Goal: Task Accomplishment & Management: Manage account settings

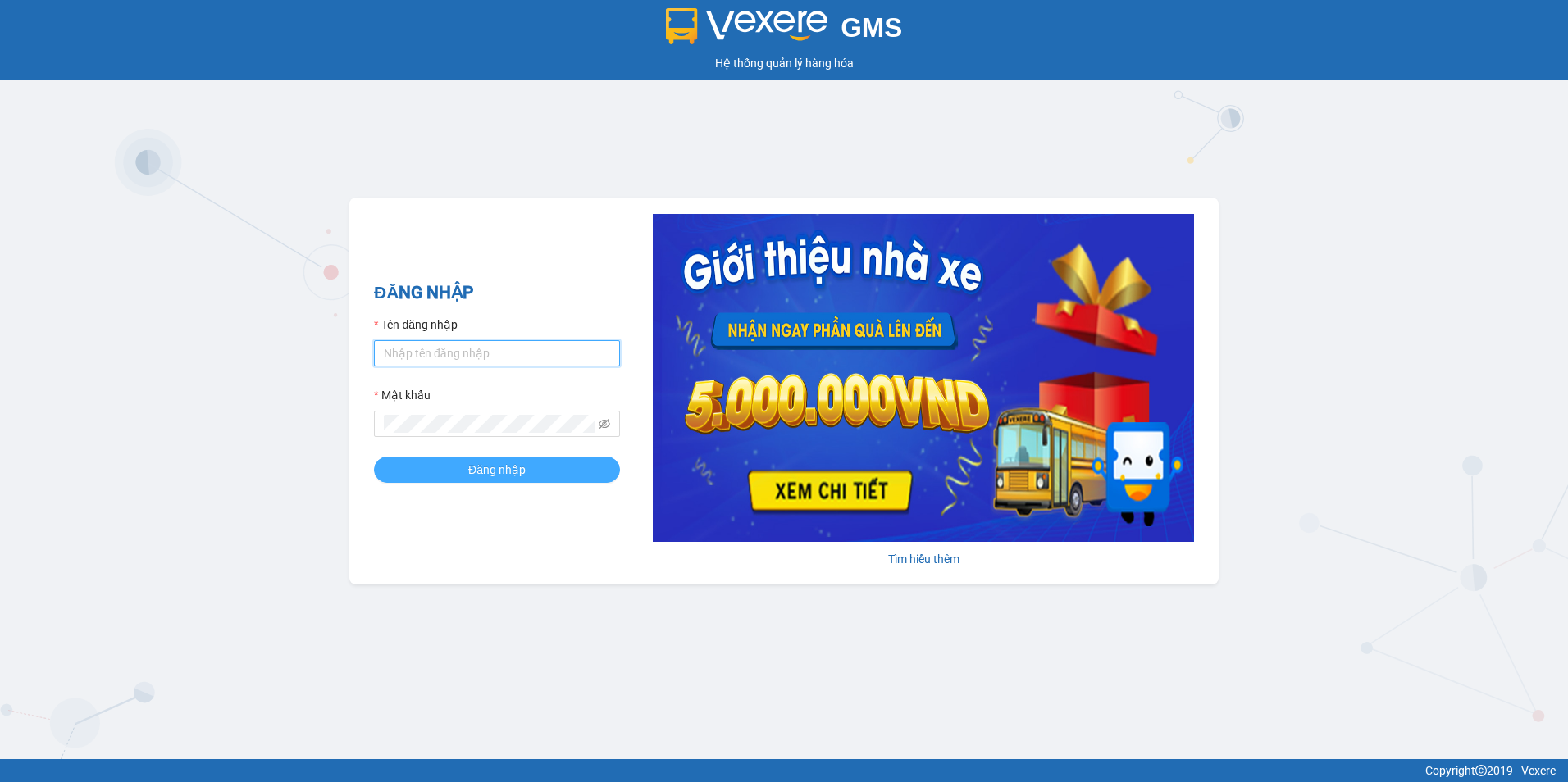
type input "hanghoa.hungtoanphat"
click at [458, 459] on button "Đăng nhập" at bounding box center [497, 470] width 246 height 26
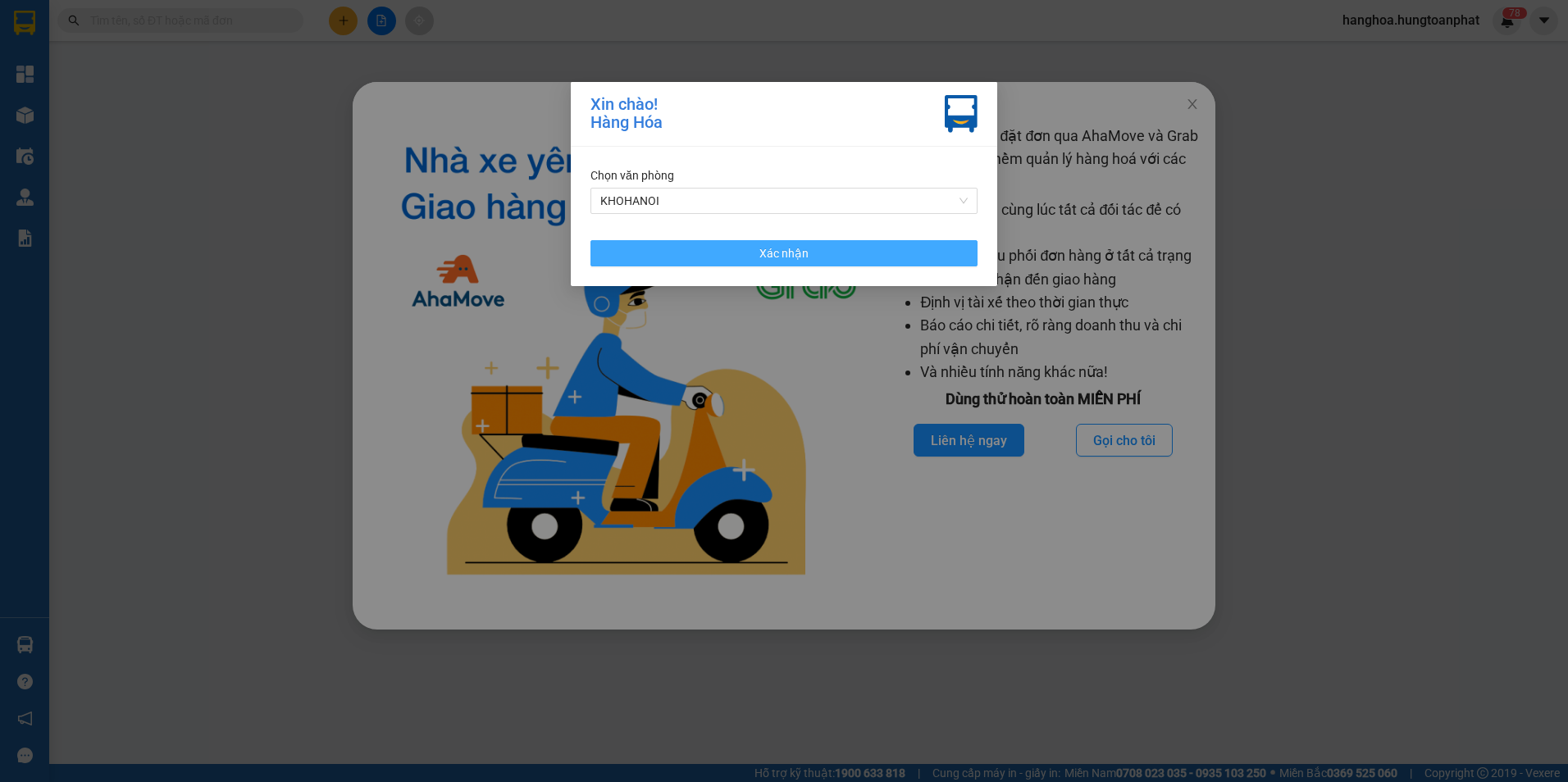
click at [770, 250] on span "Xác nhận" at bounding box center [784, 253] width 49 height 18
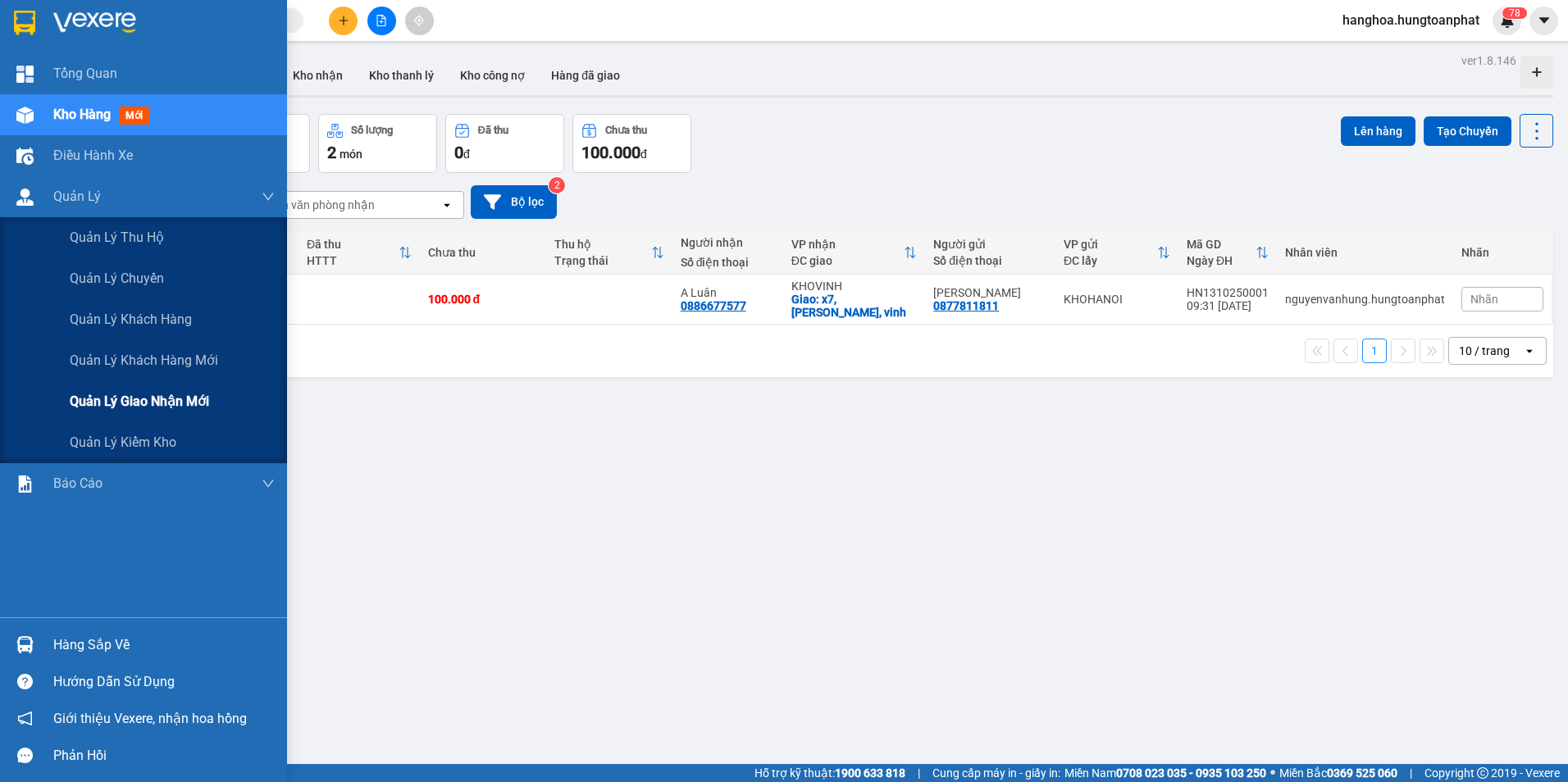
click at [149, 398] on span "Quản lý giao nhận mới" at bounding box center [139, 401] width 139 height 20
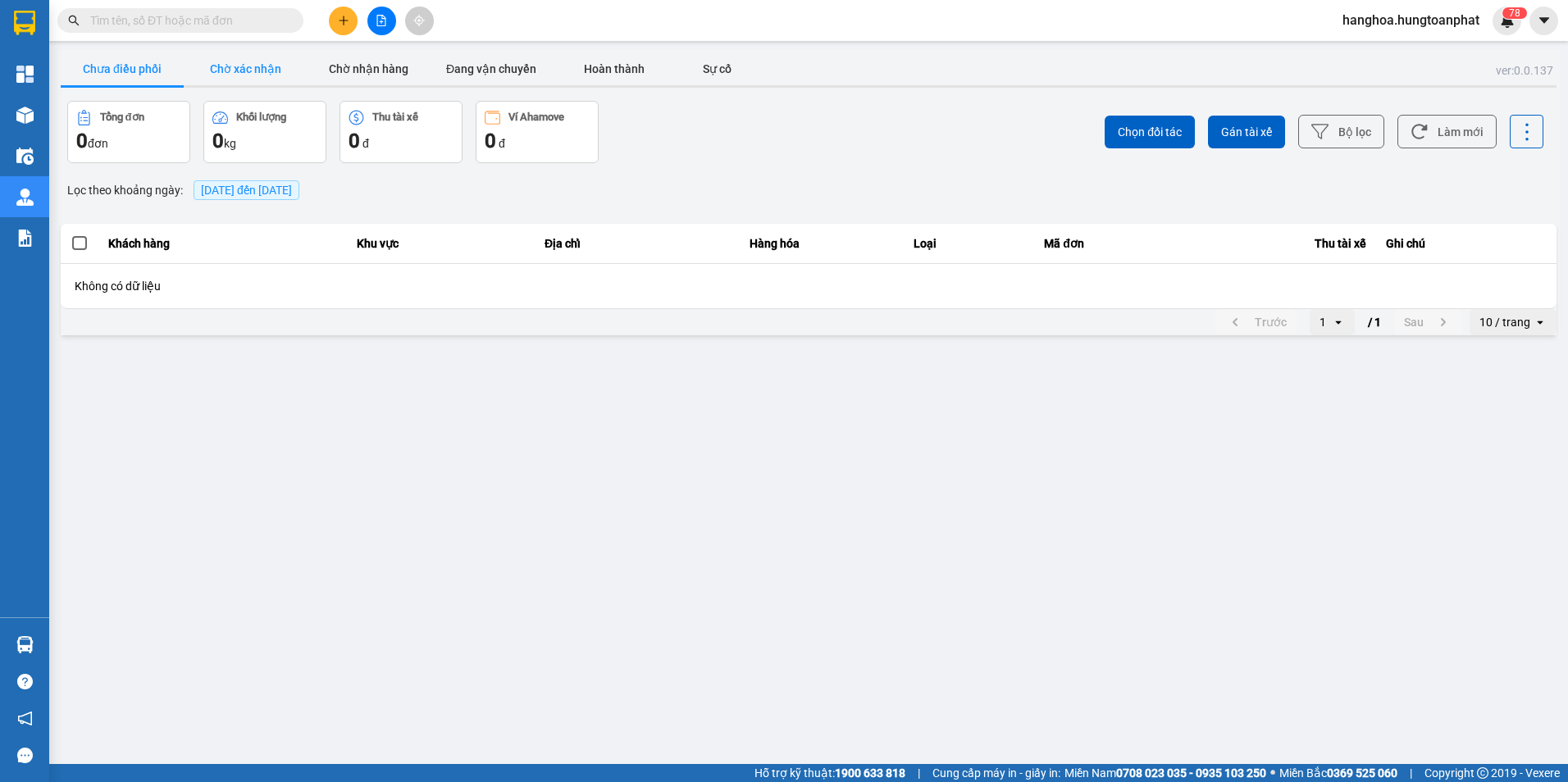
click at [230, 63] on button "Chờ xác nhận" at bounding box center [245, 68] width 123 height 33
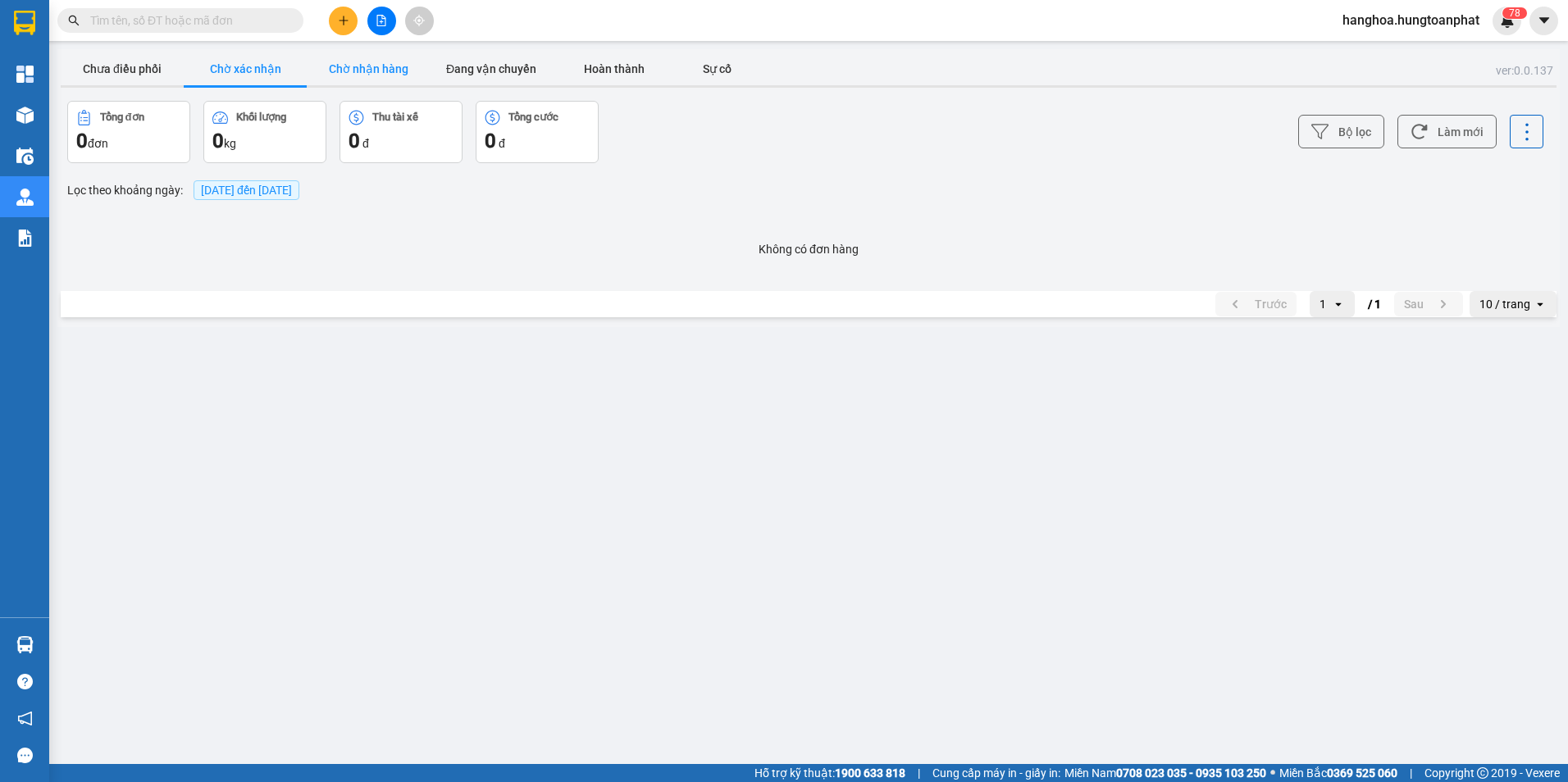
click at [358, 68] on button "Chờ nhận hàng" at bounding box center [368, 68] width 123 height 33
click at [510, 68] on button "Đang vận chuyển" at bounding box center [492, 68] width 123 height 33
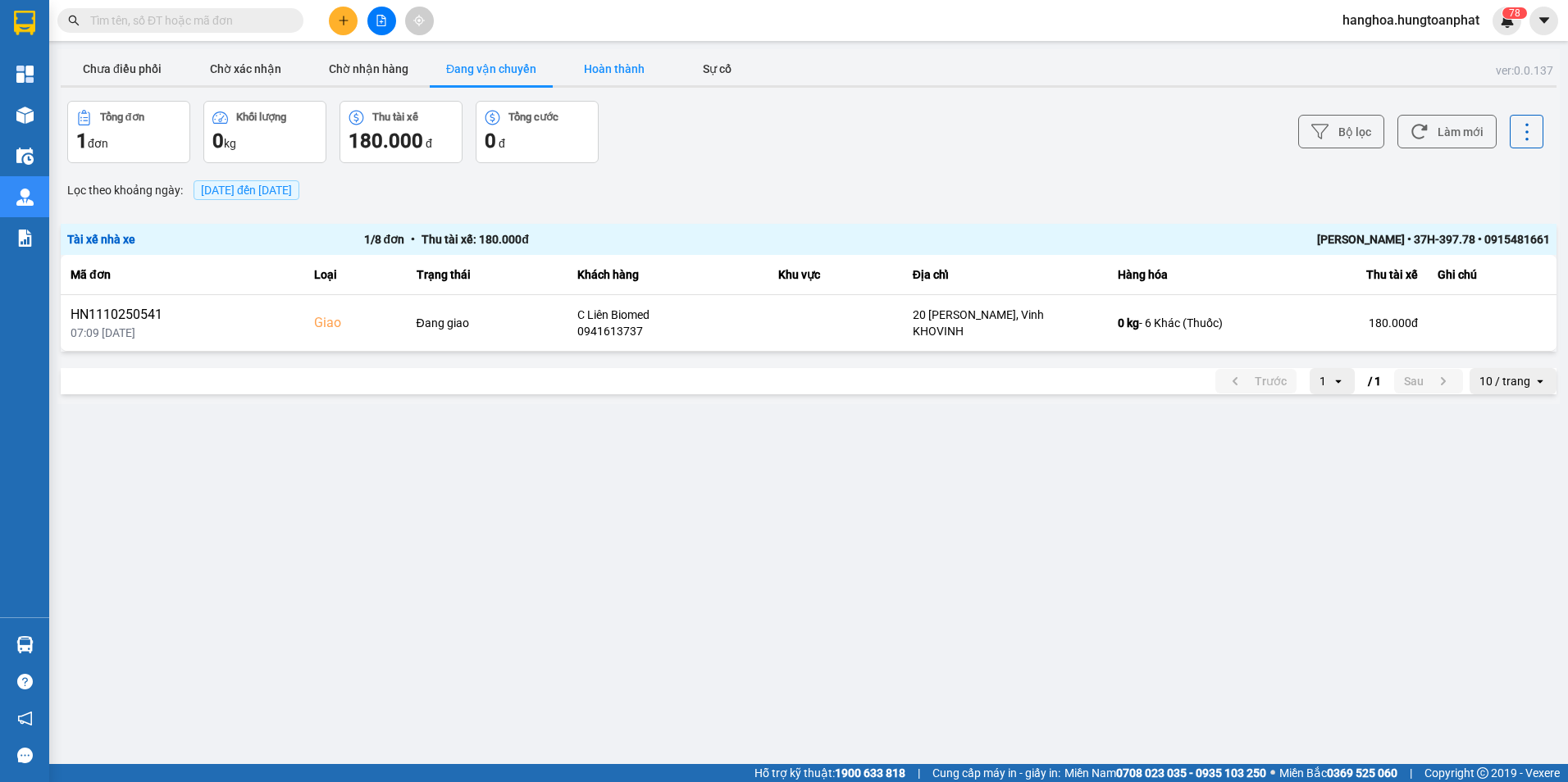
click at [618, 69] on button "Hoàn thành" at bounding box center [614, 68] width 123 height 33
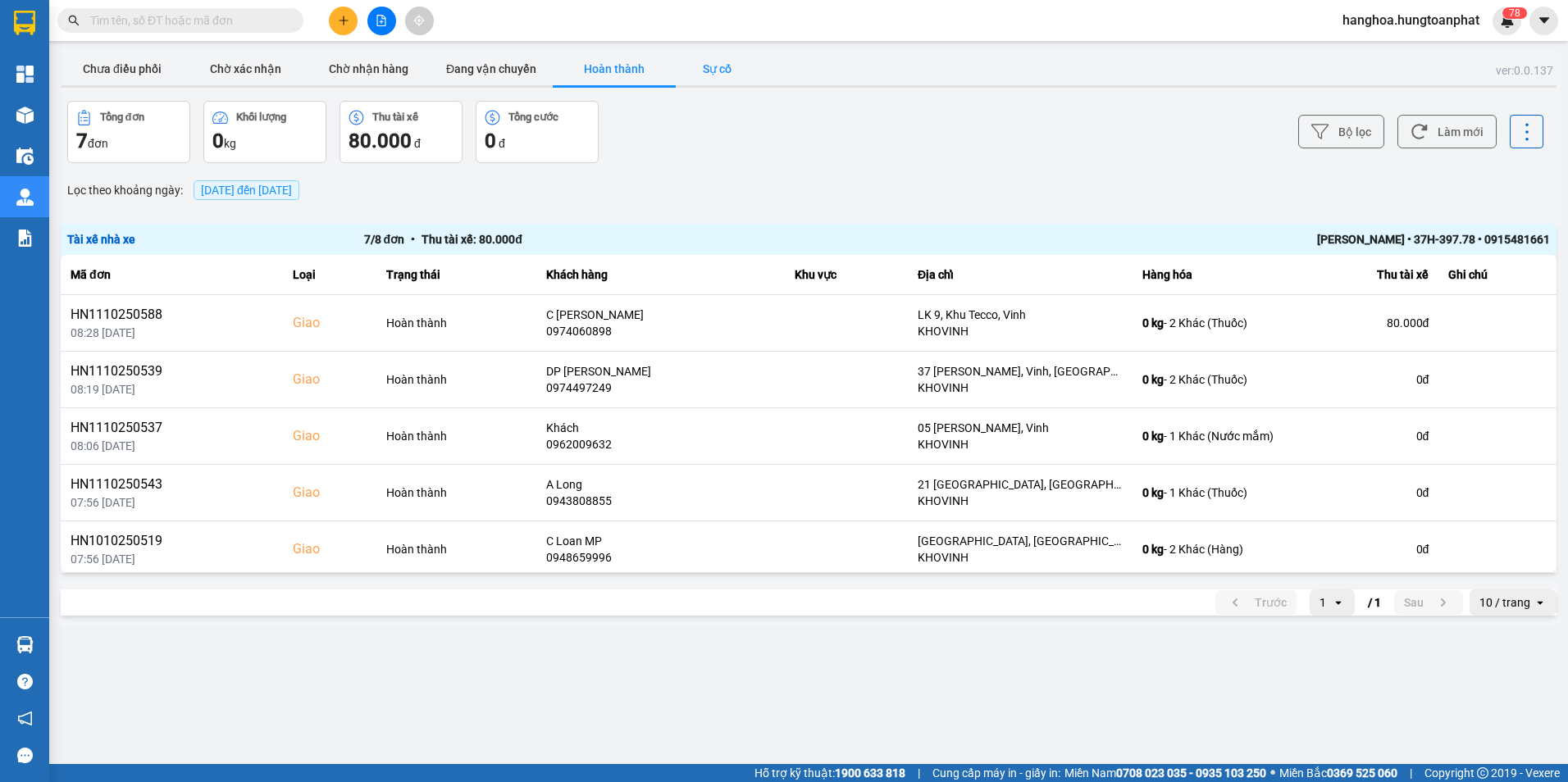
click at [701, 62] on button "Sự cố" at bounding box center [716, 68] width 82 height 33
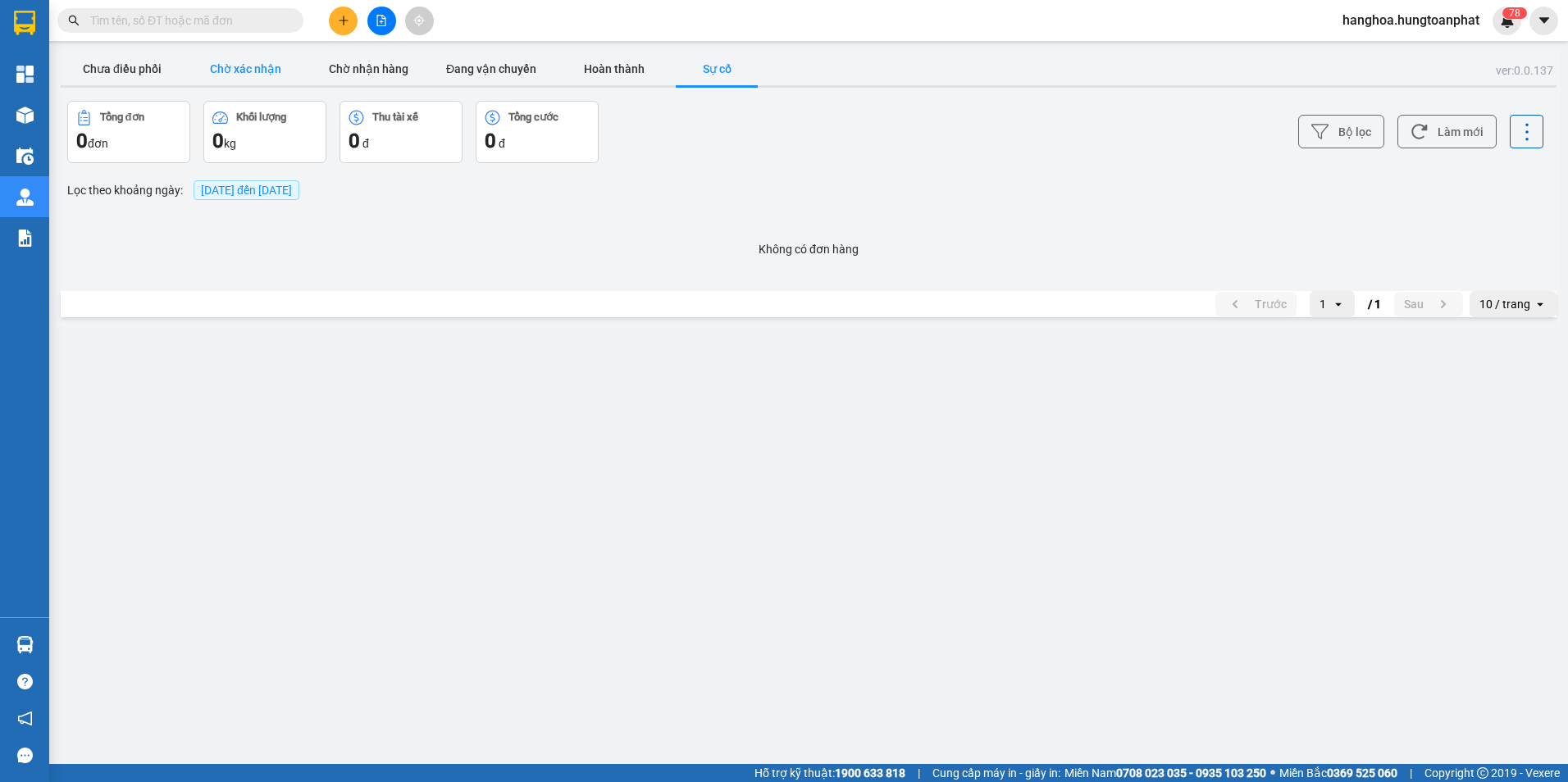
click at [234, 57] on button "Chờ xác nhận" at bounding box center [245, 68] width 123 height 33
click at [220, 188] on span "[DATE] đến [DATE]" at bounding box center [247, 190] width 91 height 14
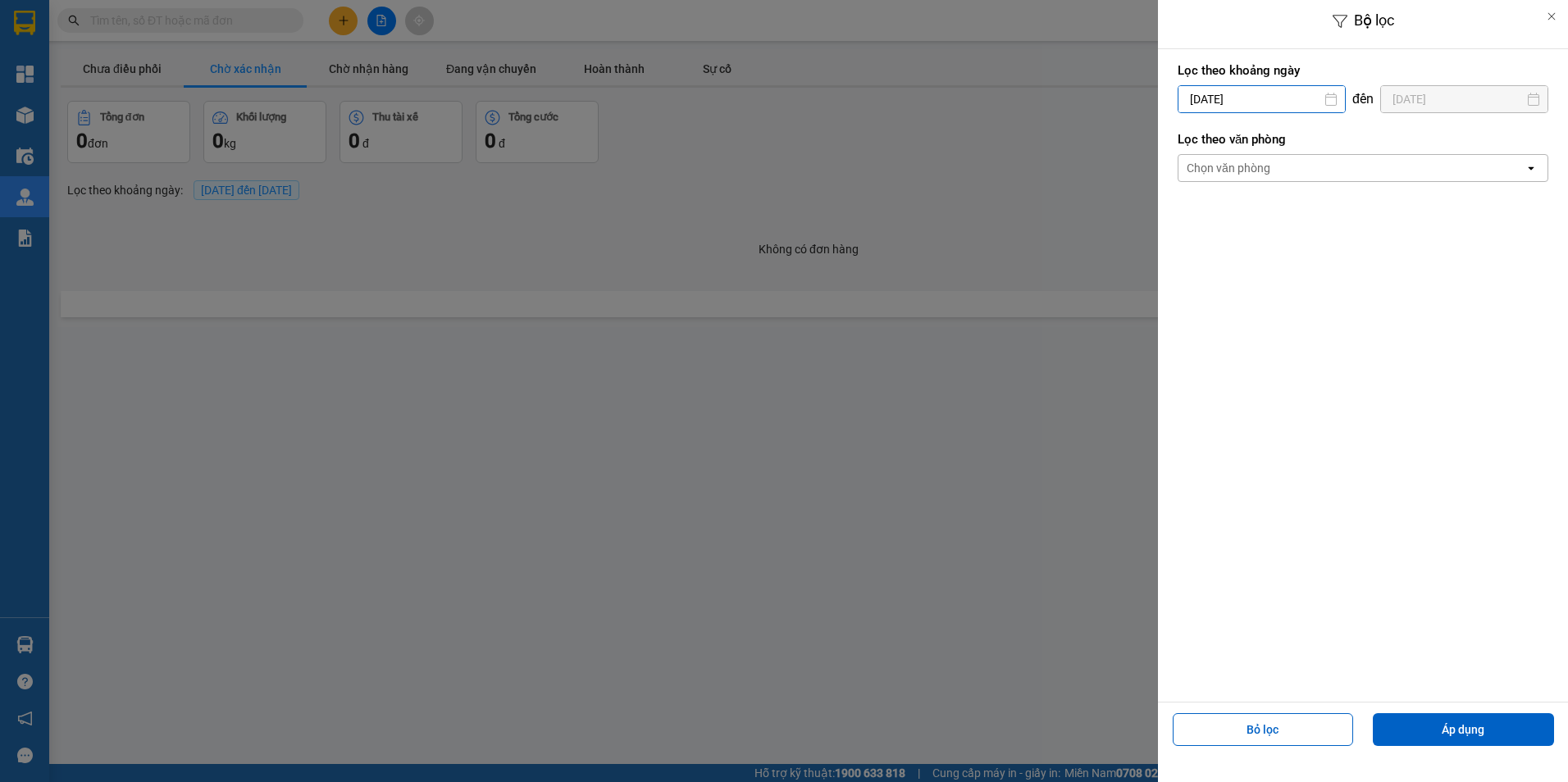
click at [1315, 100] on input "[DATE]" at bounding box center [1261, 99] width 166 height 26
click at [1189, 133] on icon "Arrow Left" at bounding box center [1185, 138] width 19 height 19
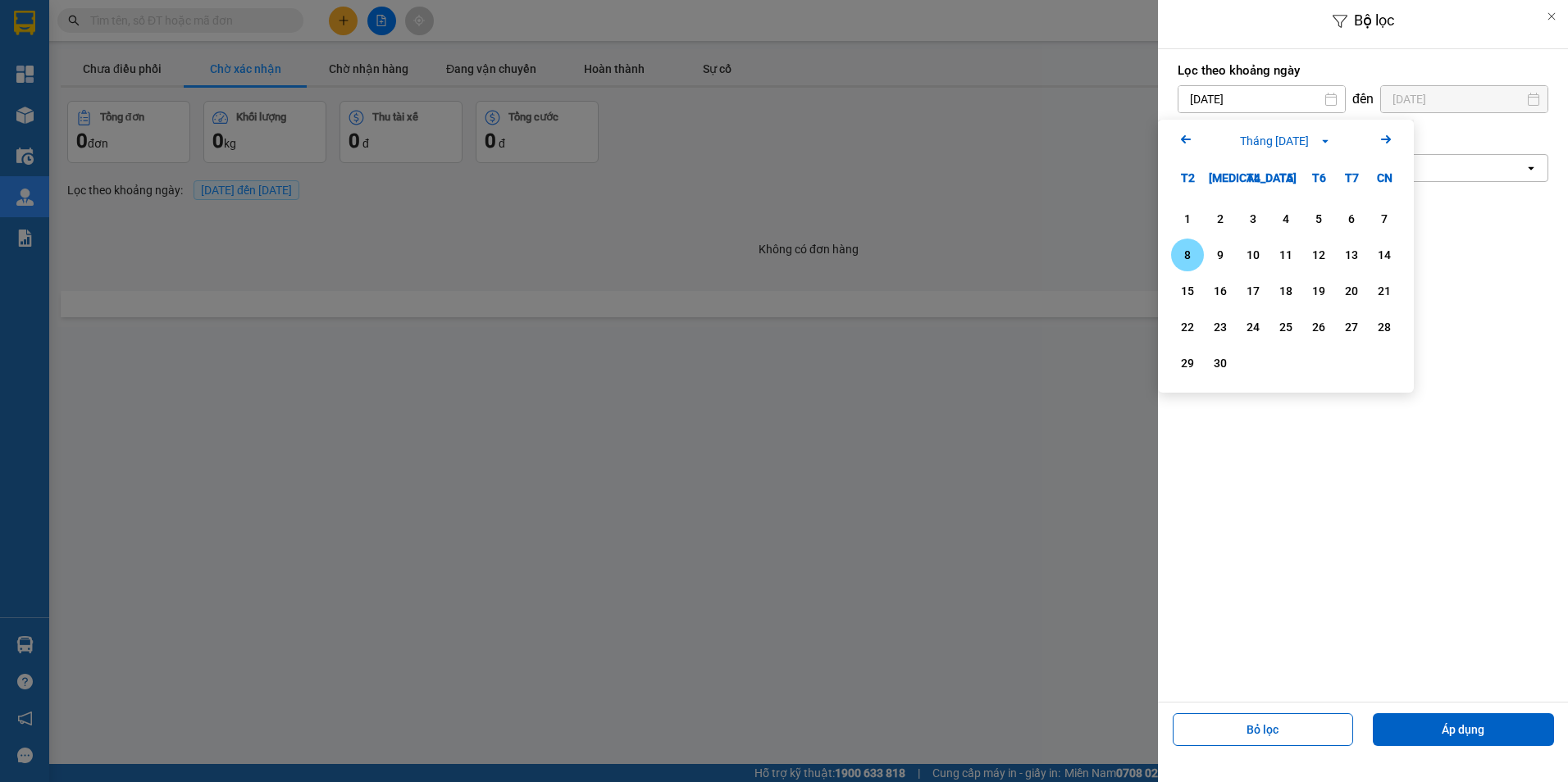
click at [1192, 254] on div "8" at bounding box center [1187, 254] width 23 height 19
type input "[DATE]"
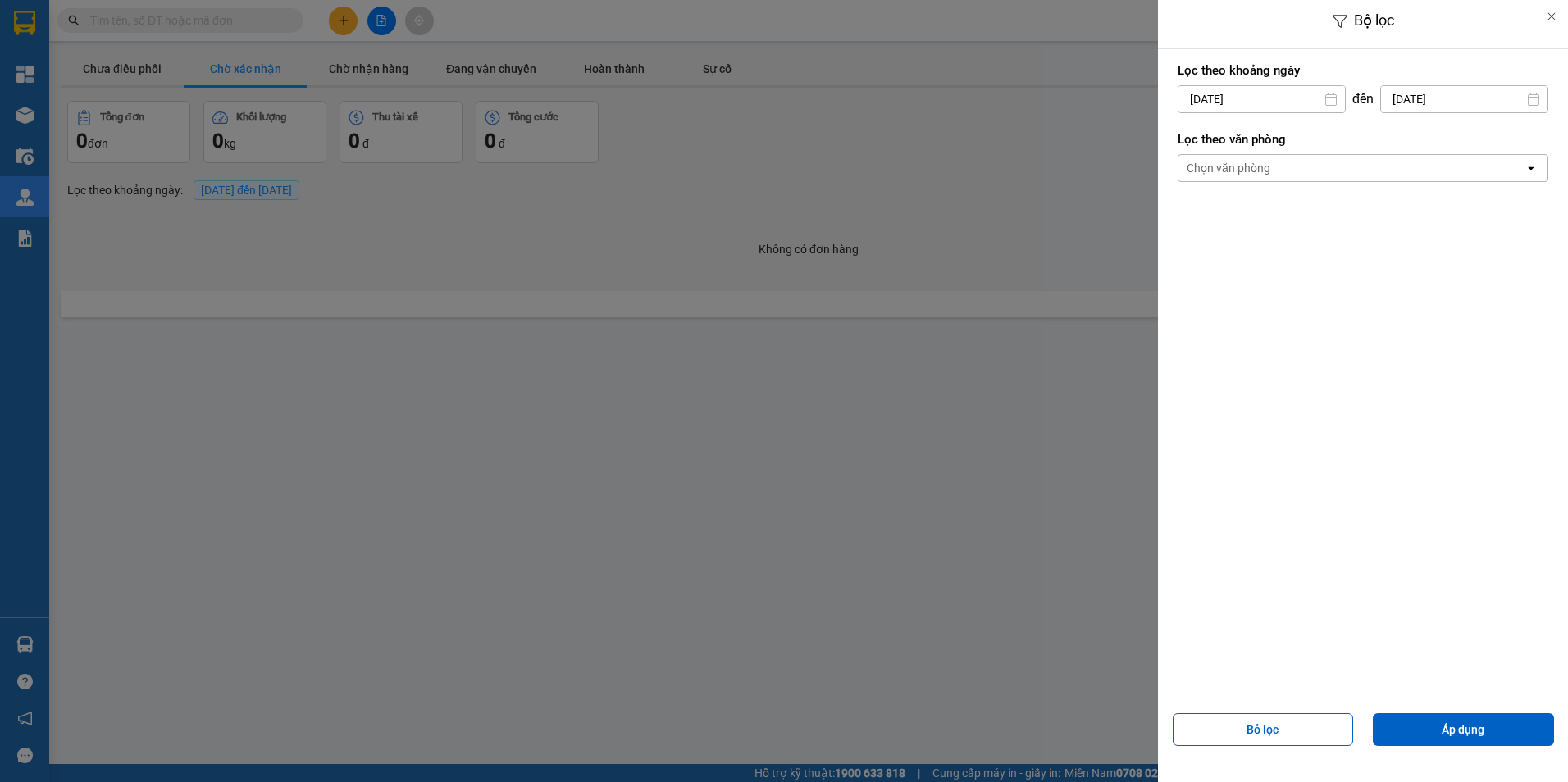
click at [1469, 100] on input "[DATE]" at bounding box center [1463, 99] width 166 height 26
click at [1337, 139] on icon "Previous month." at bounding box center [1340, 139] width 10 height 8
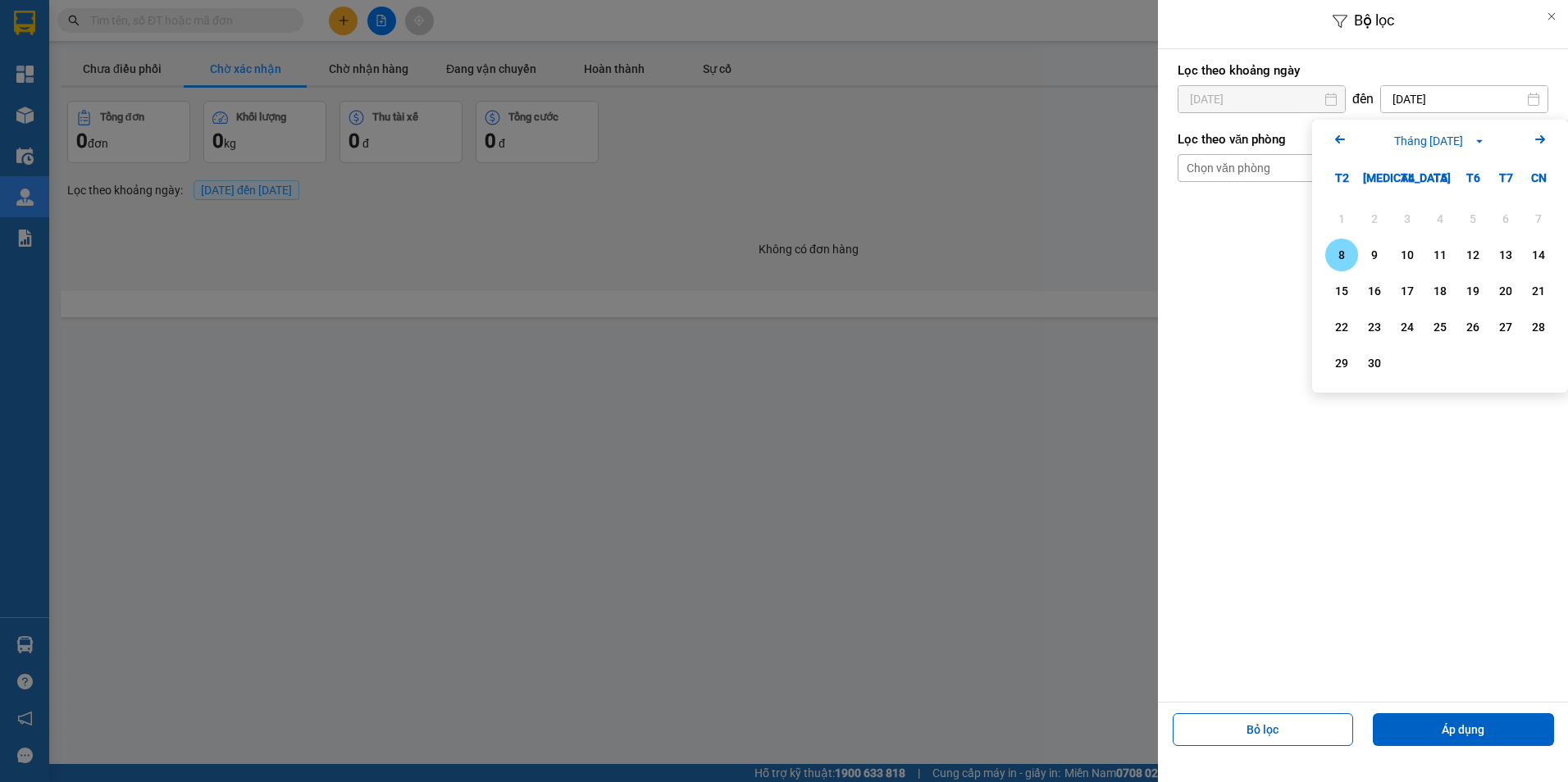
click at [1349, 258] on div "8" at bounding box center [1341, 254] width 23 height 19
type input "[DATE]"
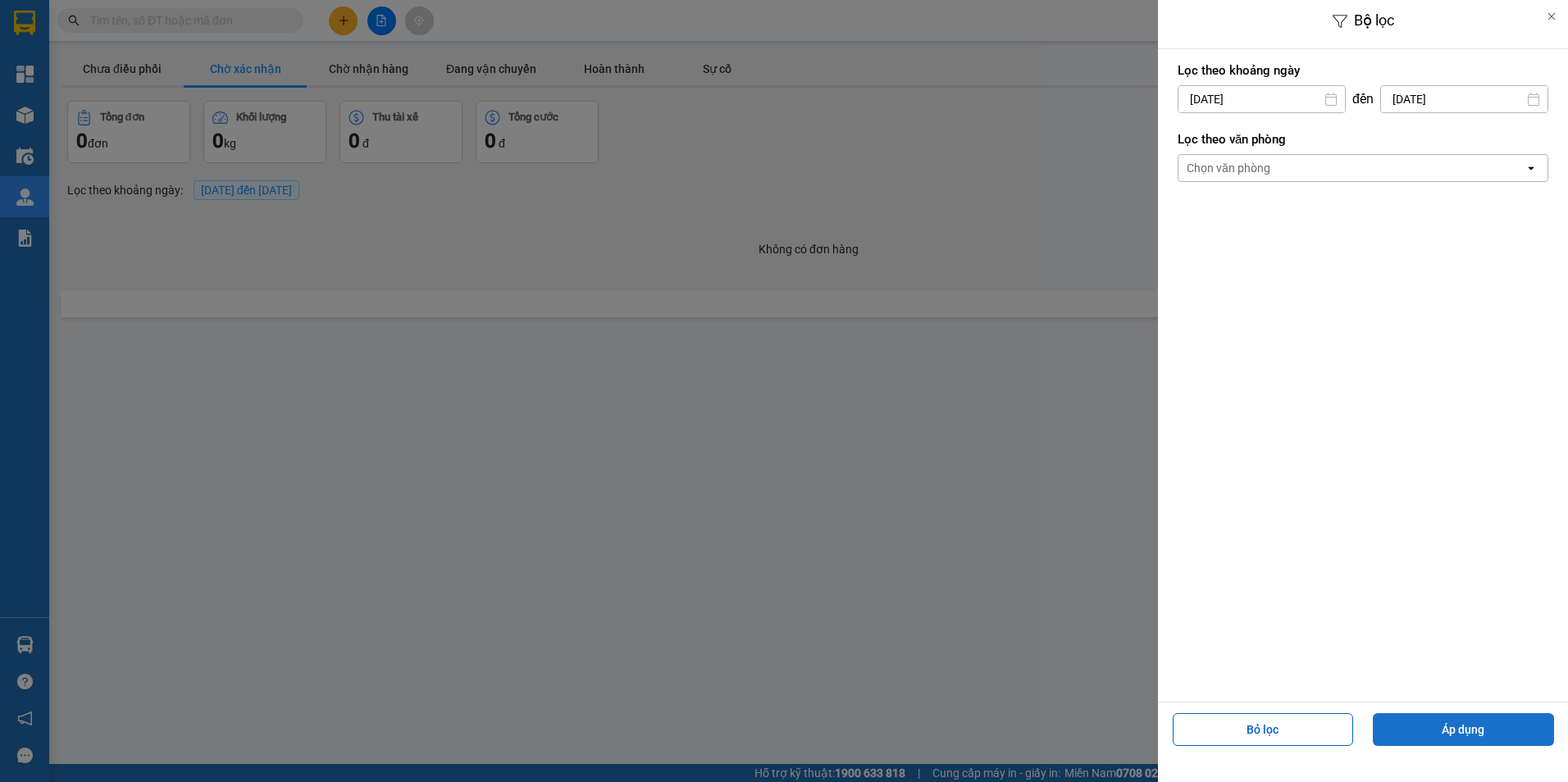
click at [1441, 732] on button "Áp dụng" at bounding box center [1463, 729] width 181 height 33
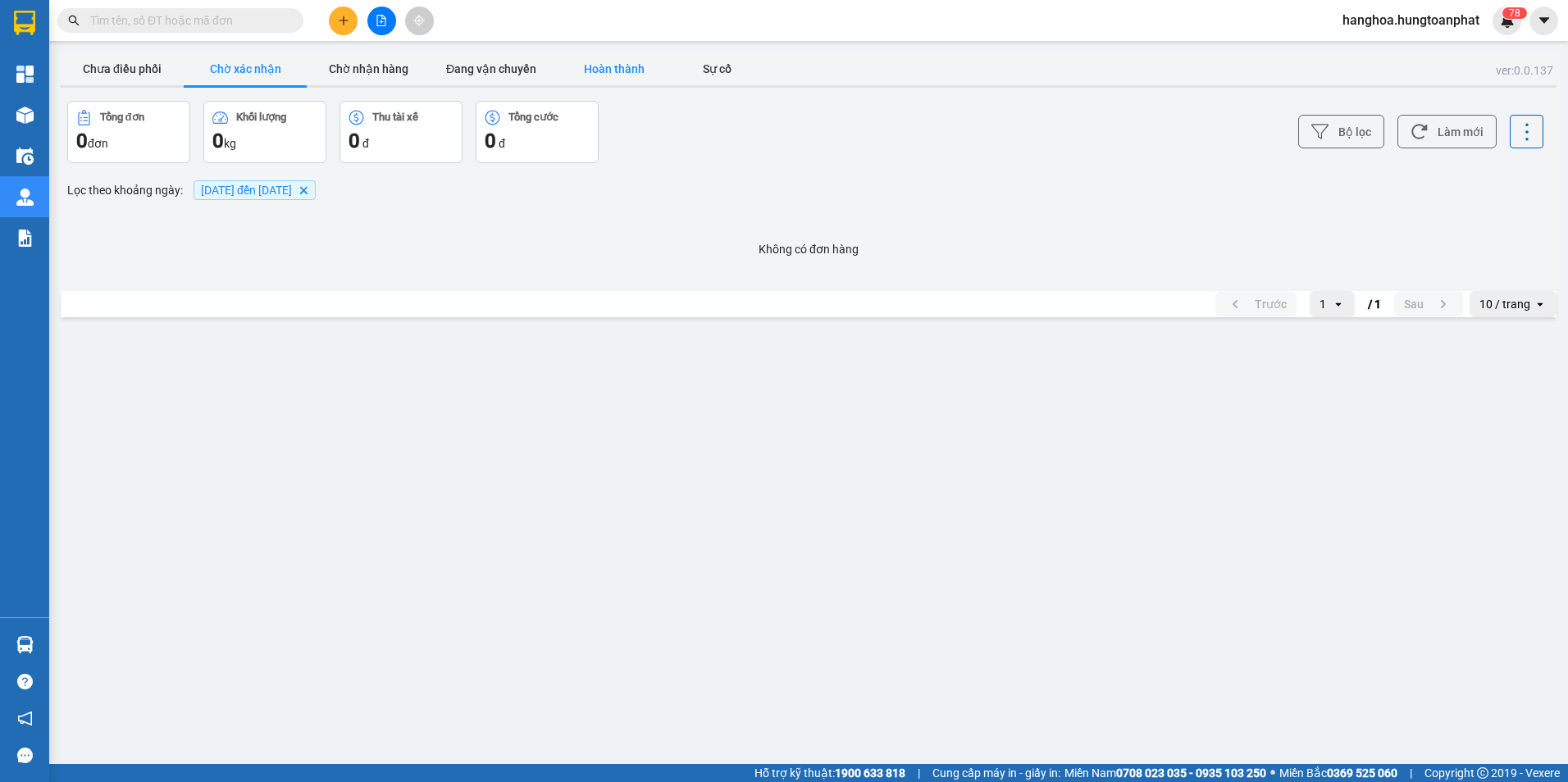
click at [602, 61] on button "Hoàn thành" at bounding box center [614, 68] width 123 height 33
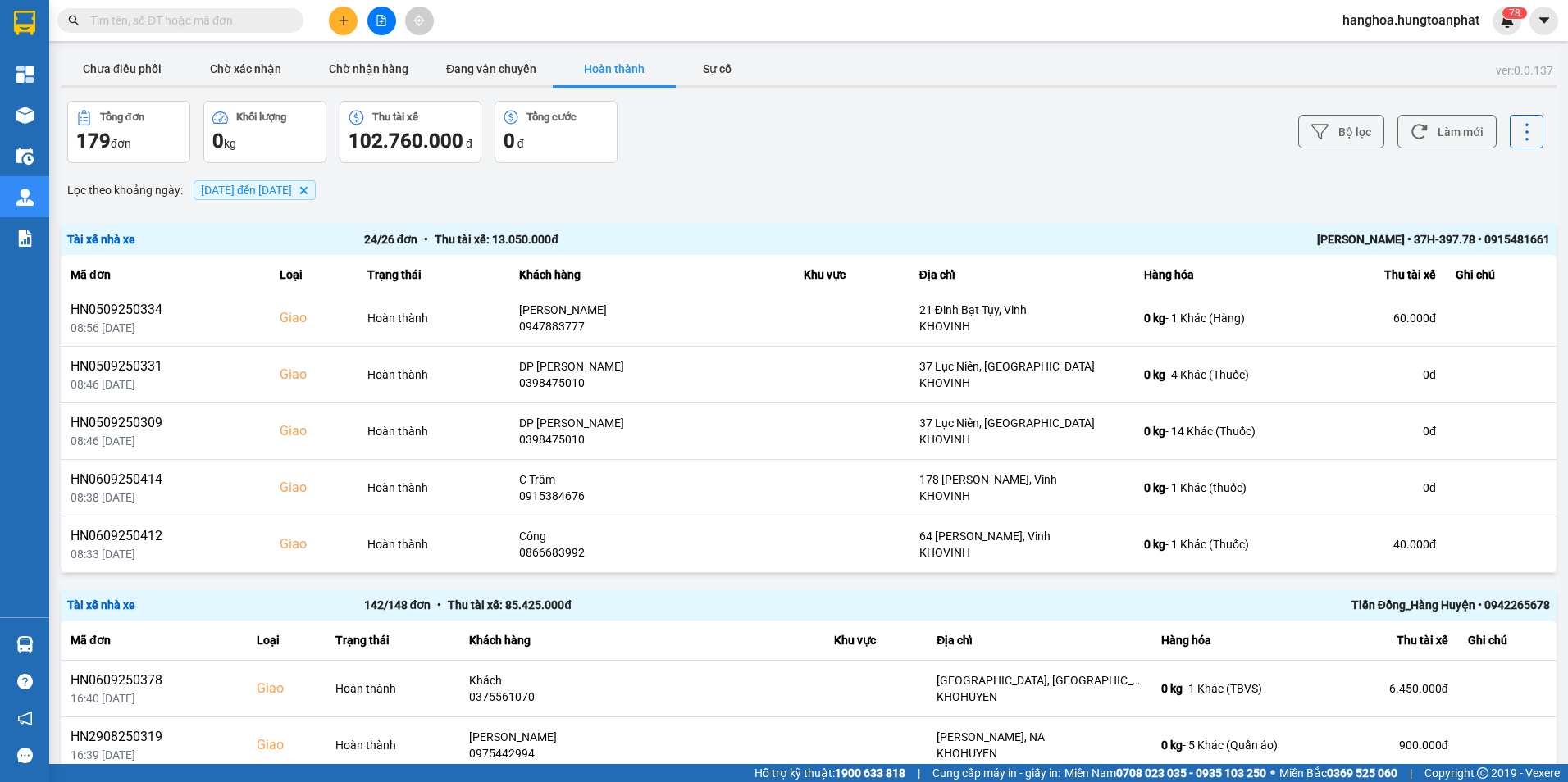
click at [198, 17] on input "text" at bounding box center [187, 20] width 193 height 18
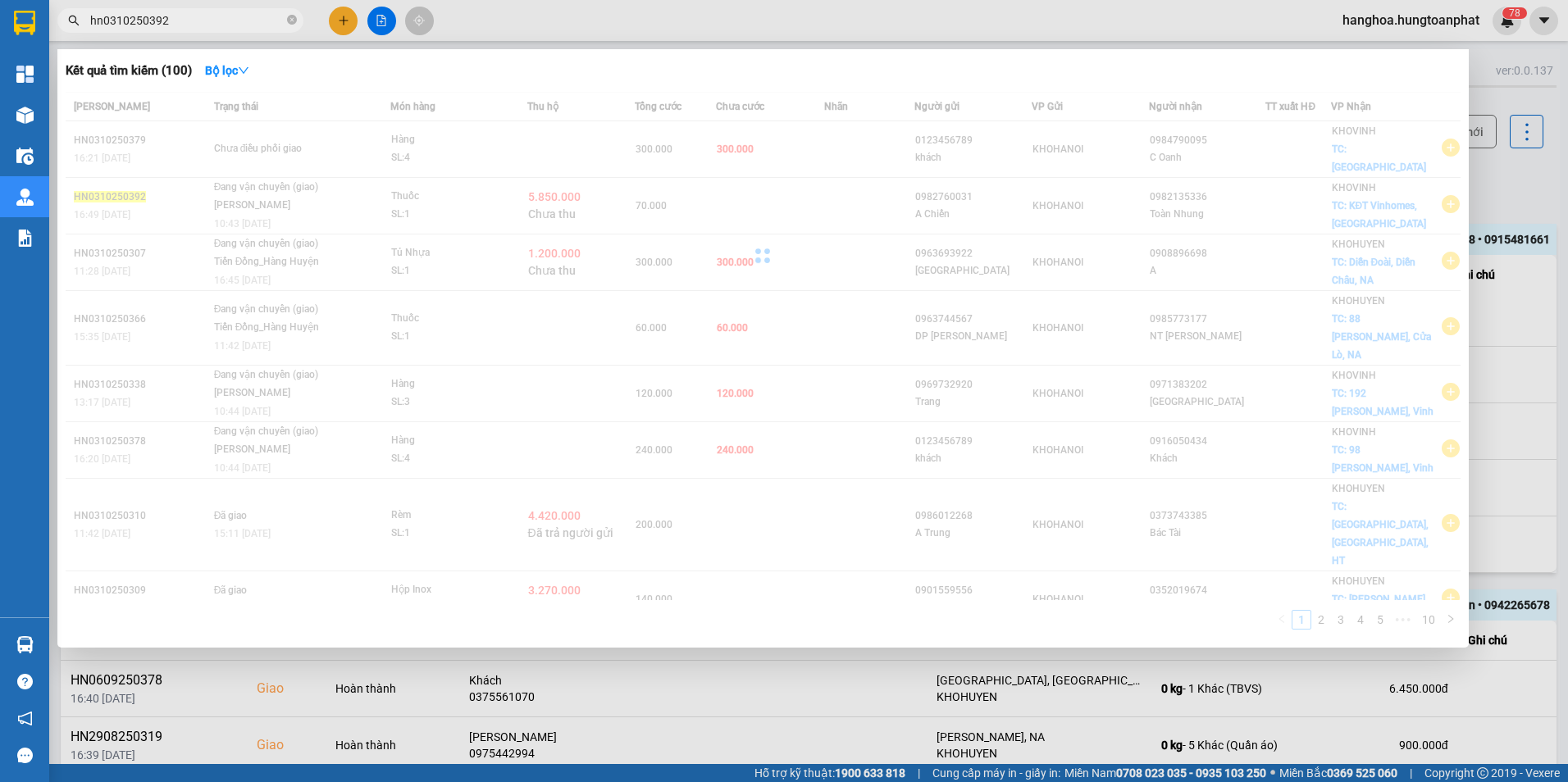
type input "hn0310250392"
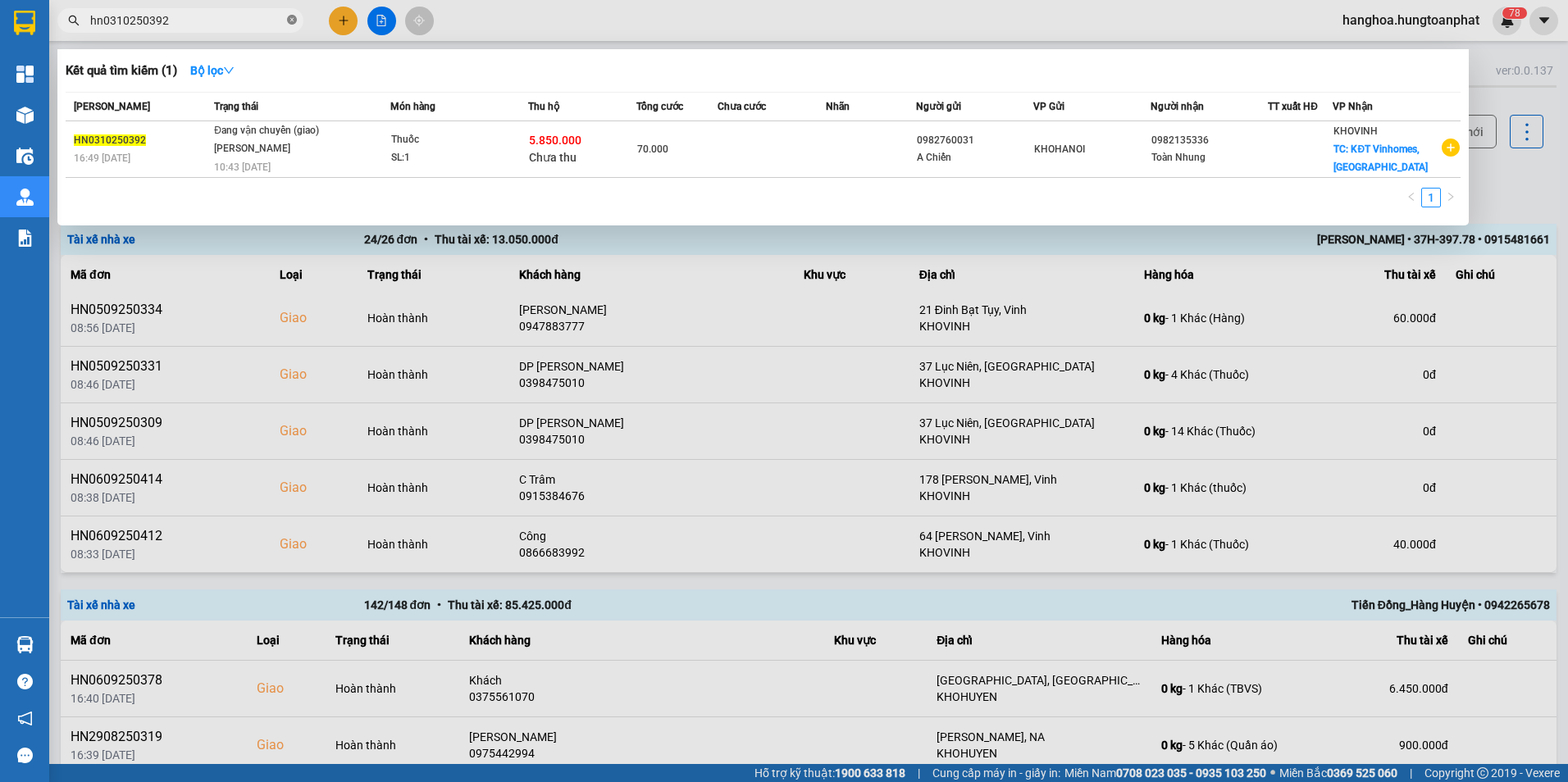
click at [288, 15] on icon "close-circle" at bounding box center [292, 19] width 10 height 10
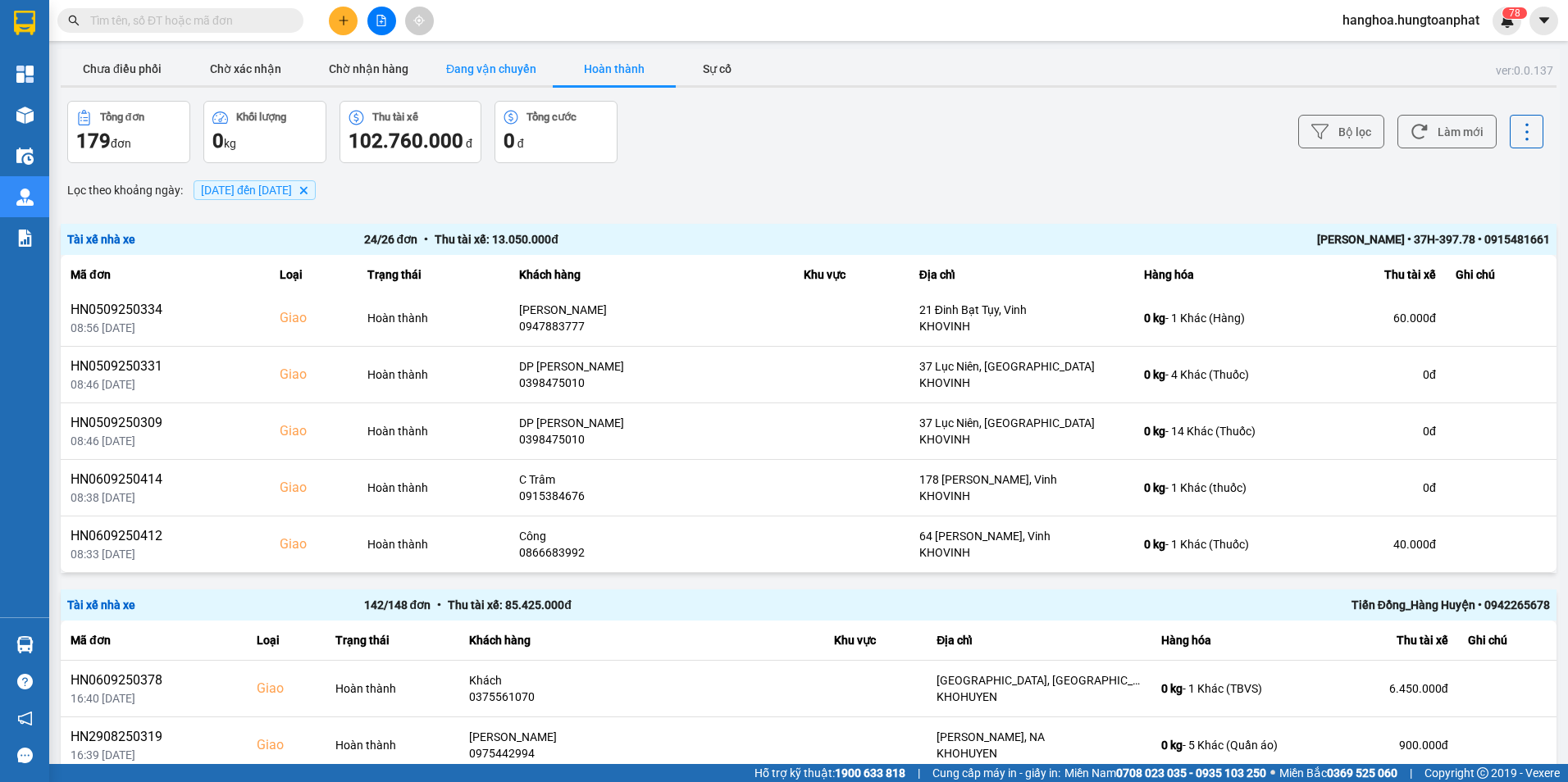
click at [500, 68] on button "Đang vận chuyển" at bounding box center [492, 68] width 123 height 33
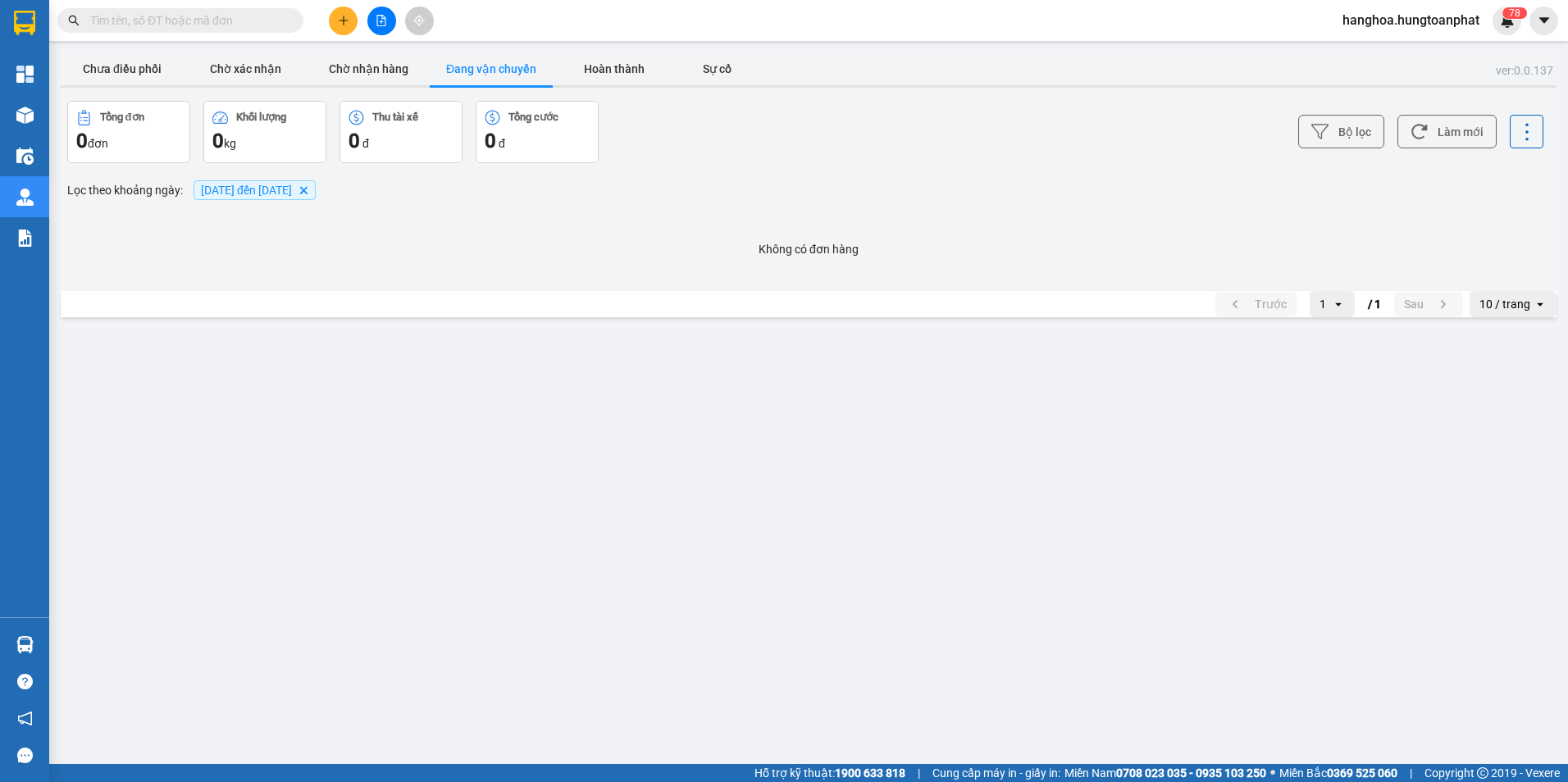
click at [212, 191] on span "[DATE] đến [DATE]" at bounding box center [247, 190] width 91 height 14
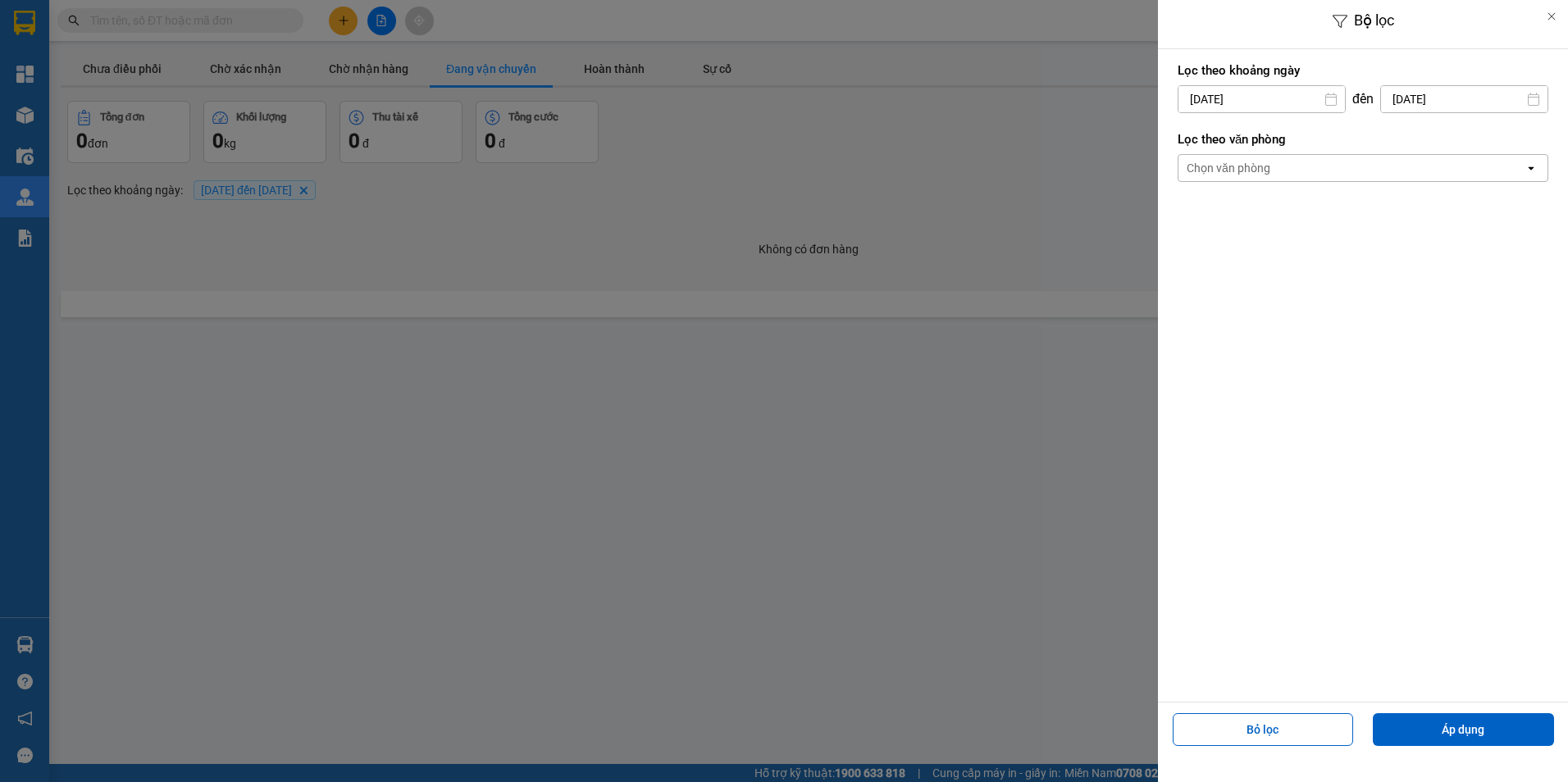
click at [1275, 103] on input "[DATE]" at bounding box center [1261, 99] width 166 height 26
click at [1331, 144] on icon "Calendar." at bounding box center [1326, 141] width 14 height 14
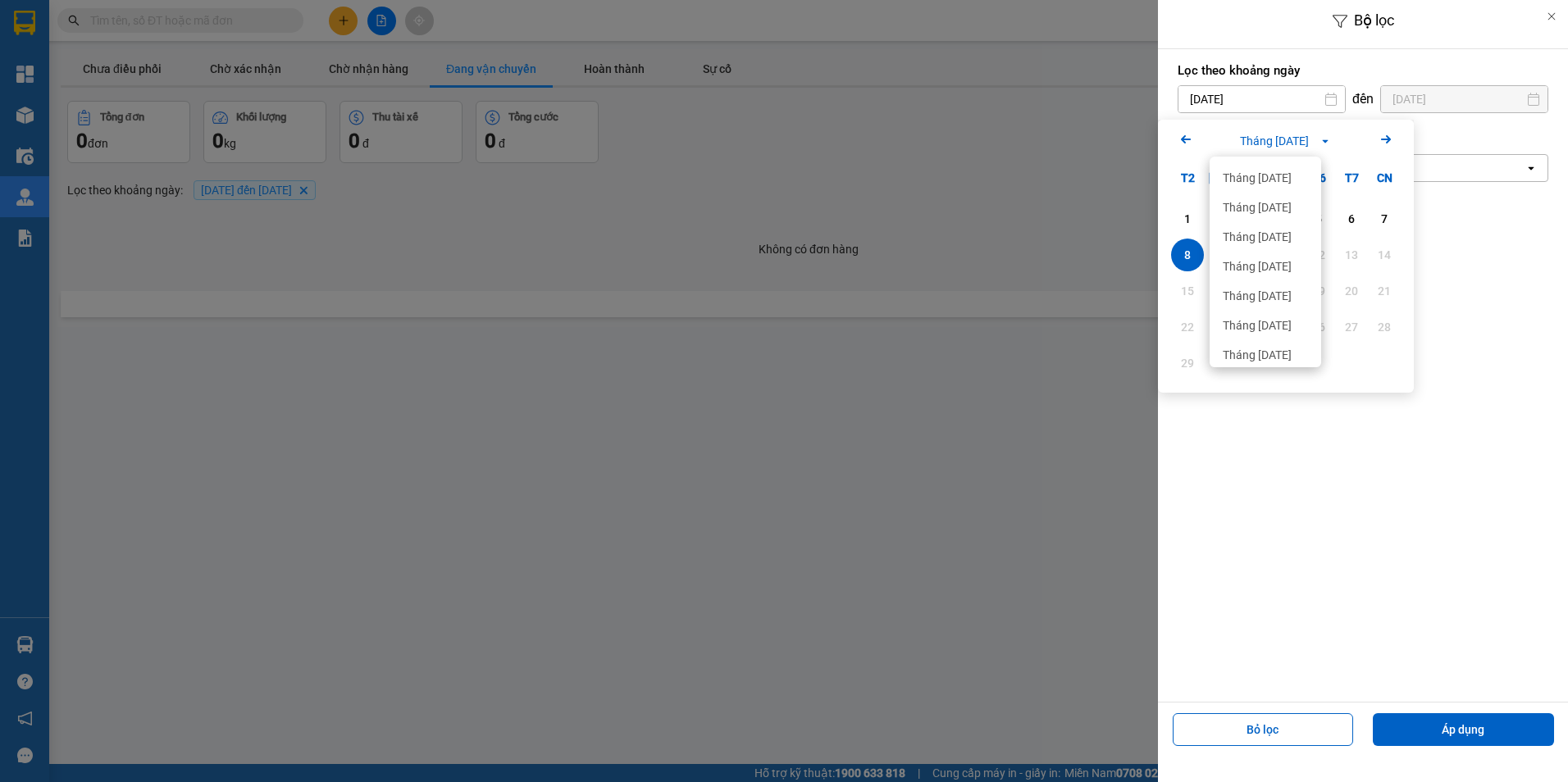
scroll to position [8920, 0]
click at [1345, 389] on div "1 2 3 4 5 6 7 8 9 10 11 12 13 14 15 16 17 18 19 20 21 22 23 24 25 26 27 28 29 30" at bounding box center [1285, 293] width 256 height 198
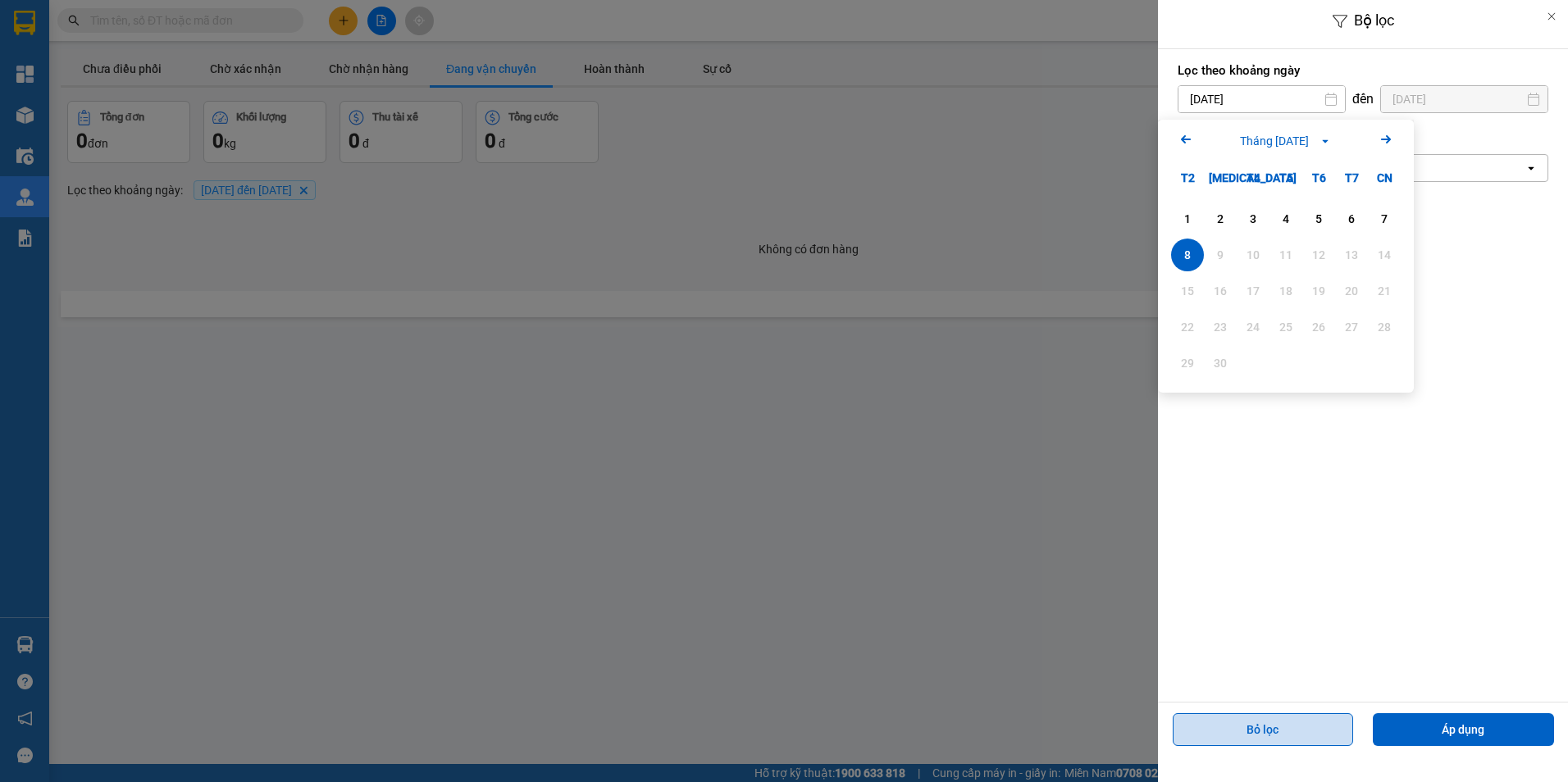
click at [1310, 725] on button "Bỏ lọc" at bounding box center [1263, 729] width 181 height 33
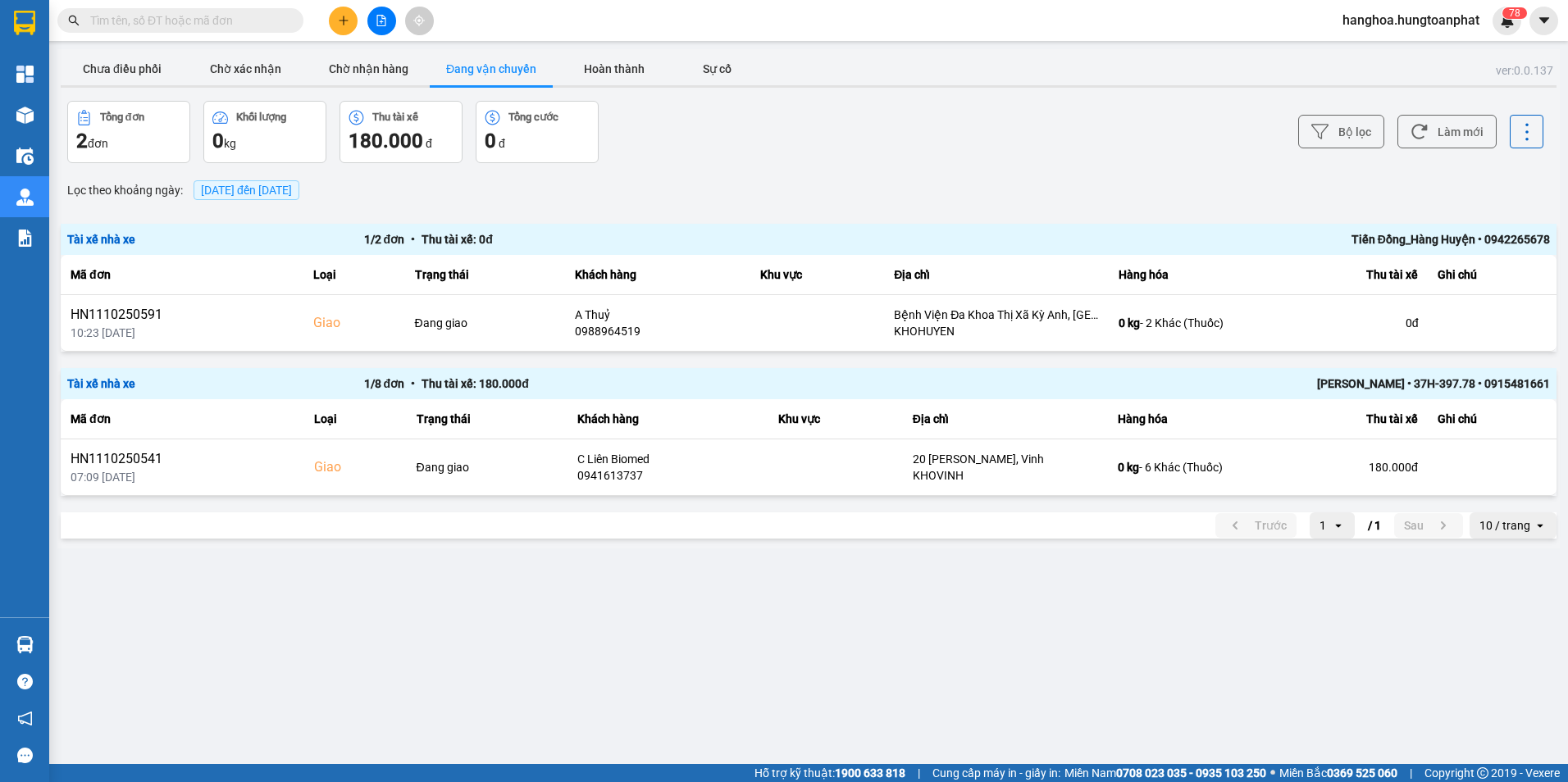
click at [251, 186] on span "[DATE] đến [DATE]" at bounding box center [247, 190] width 91 height 14
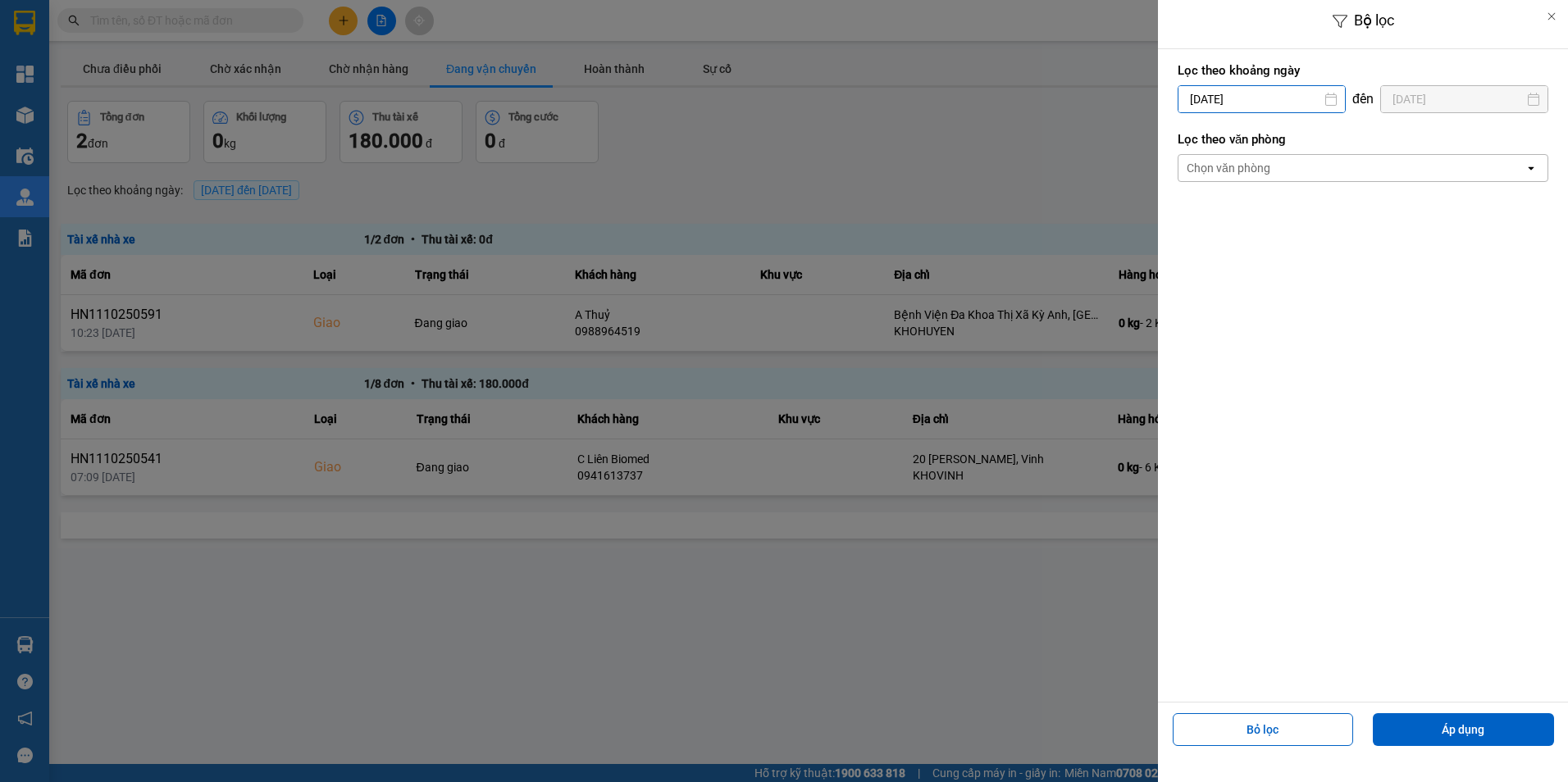
click at [1273, 98] on input "[DATE]" at bounding box center [1261, 99] width 166 height 26
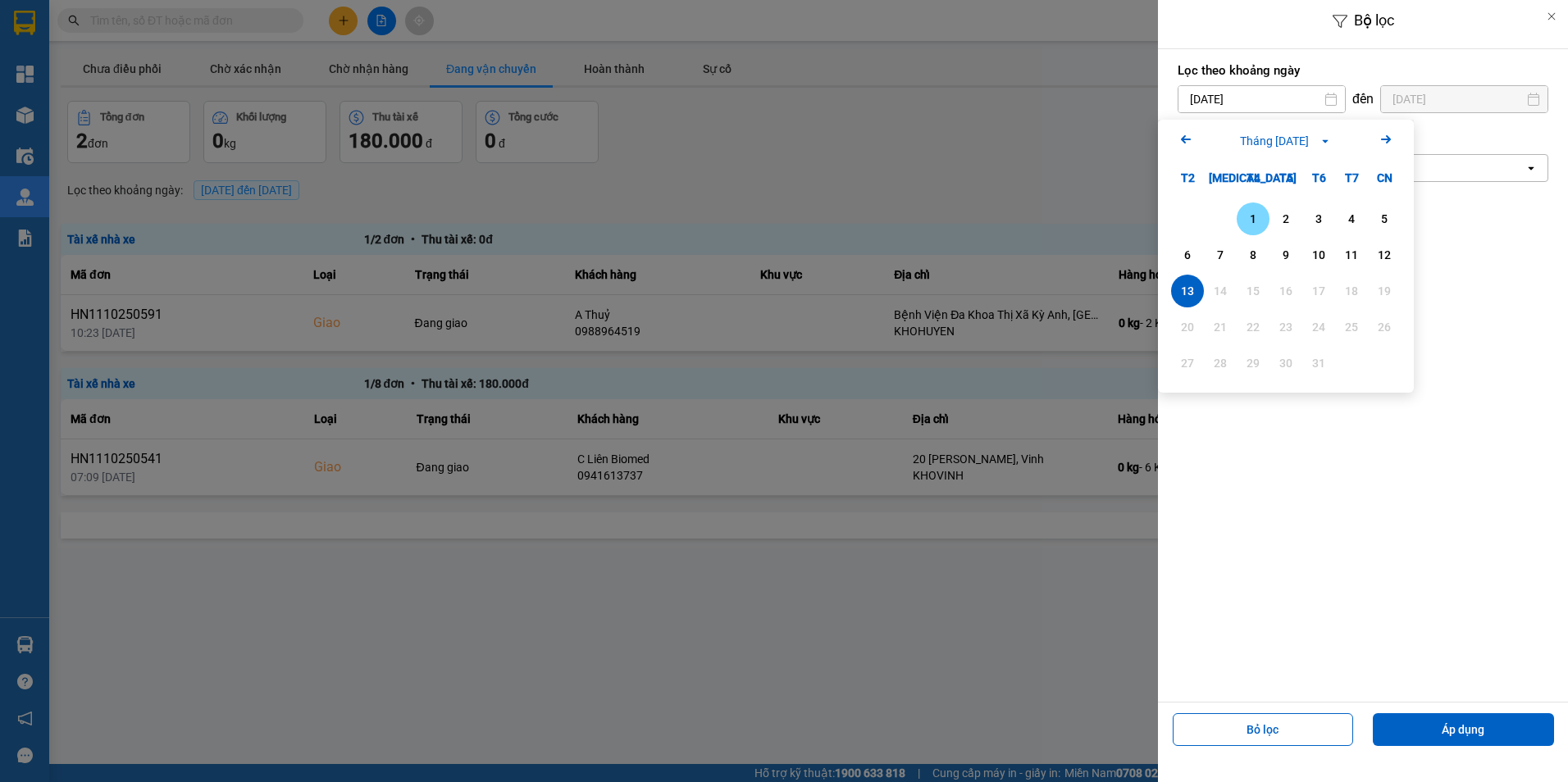
click at [1255, 220] on div "1" at bounding box center [1252, 218] width 23 height 19
type input "[DATE]"
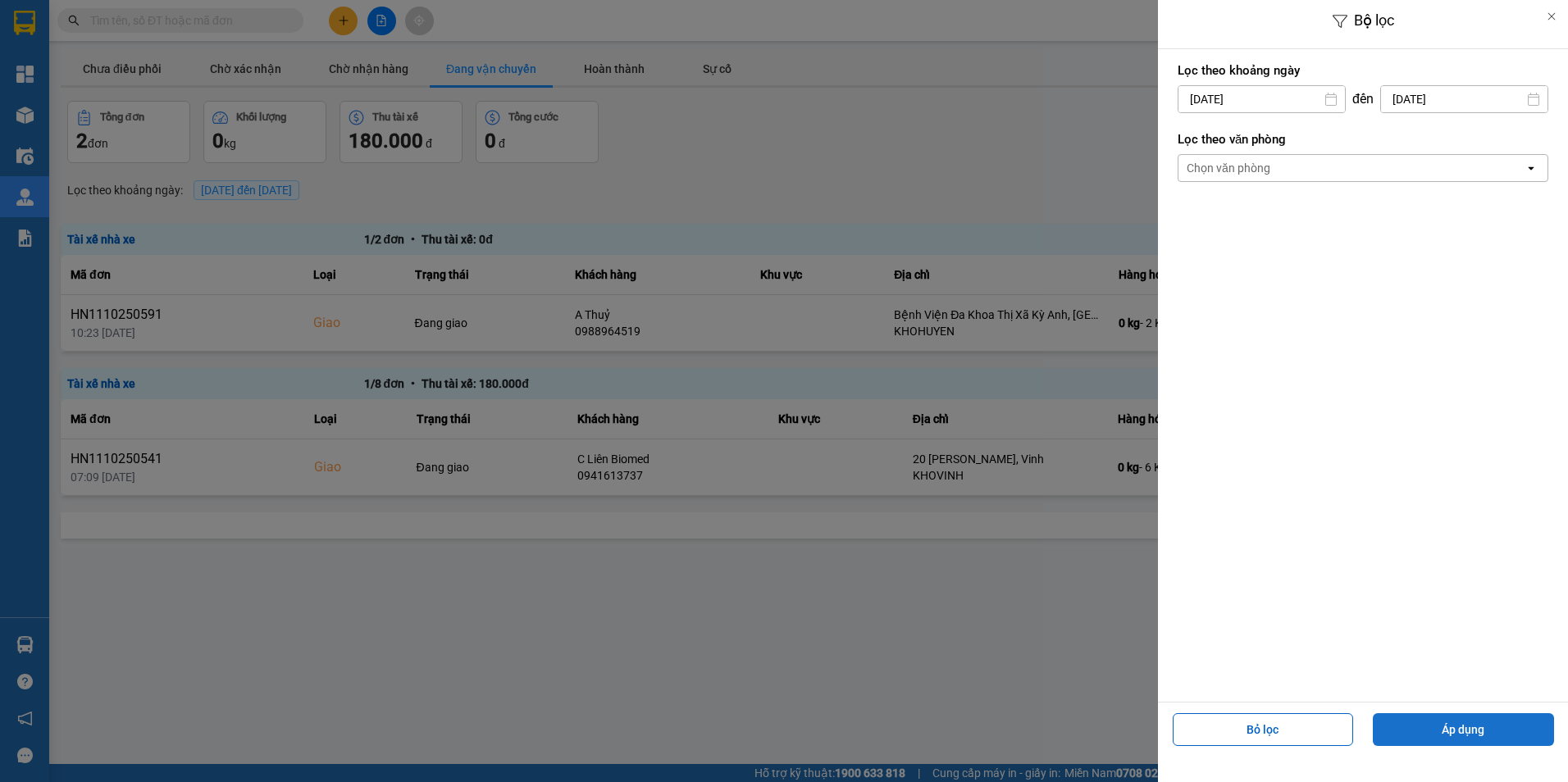
click at [1450, 723] on button "Áp dụng" at bounding box center [1463, 729] width 181 height 33
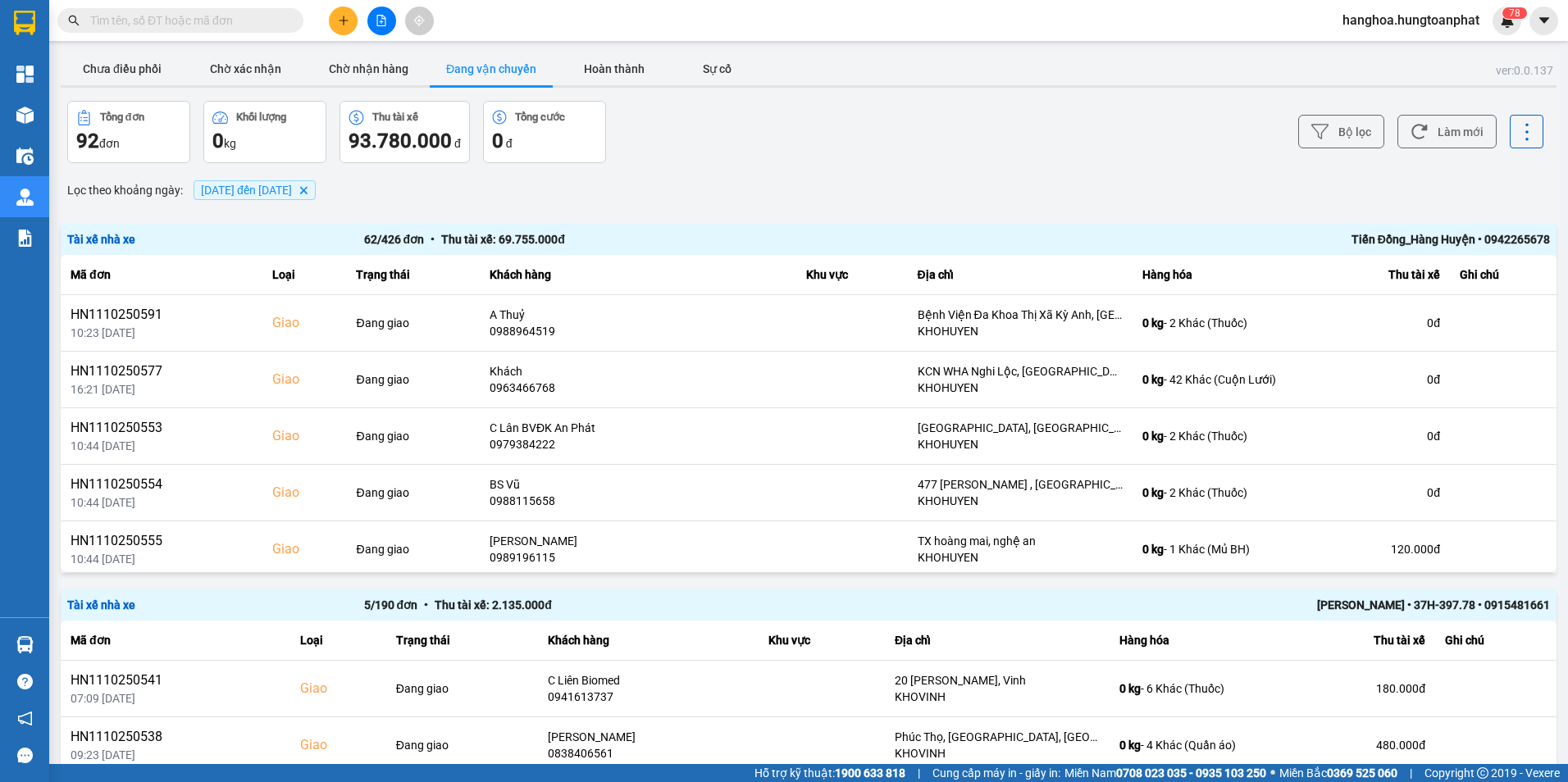
click at [214, 187] on span "[DATE] đến [DATE]" at bounding box center [247, 190] width 91 height 14
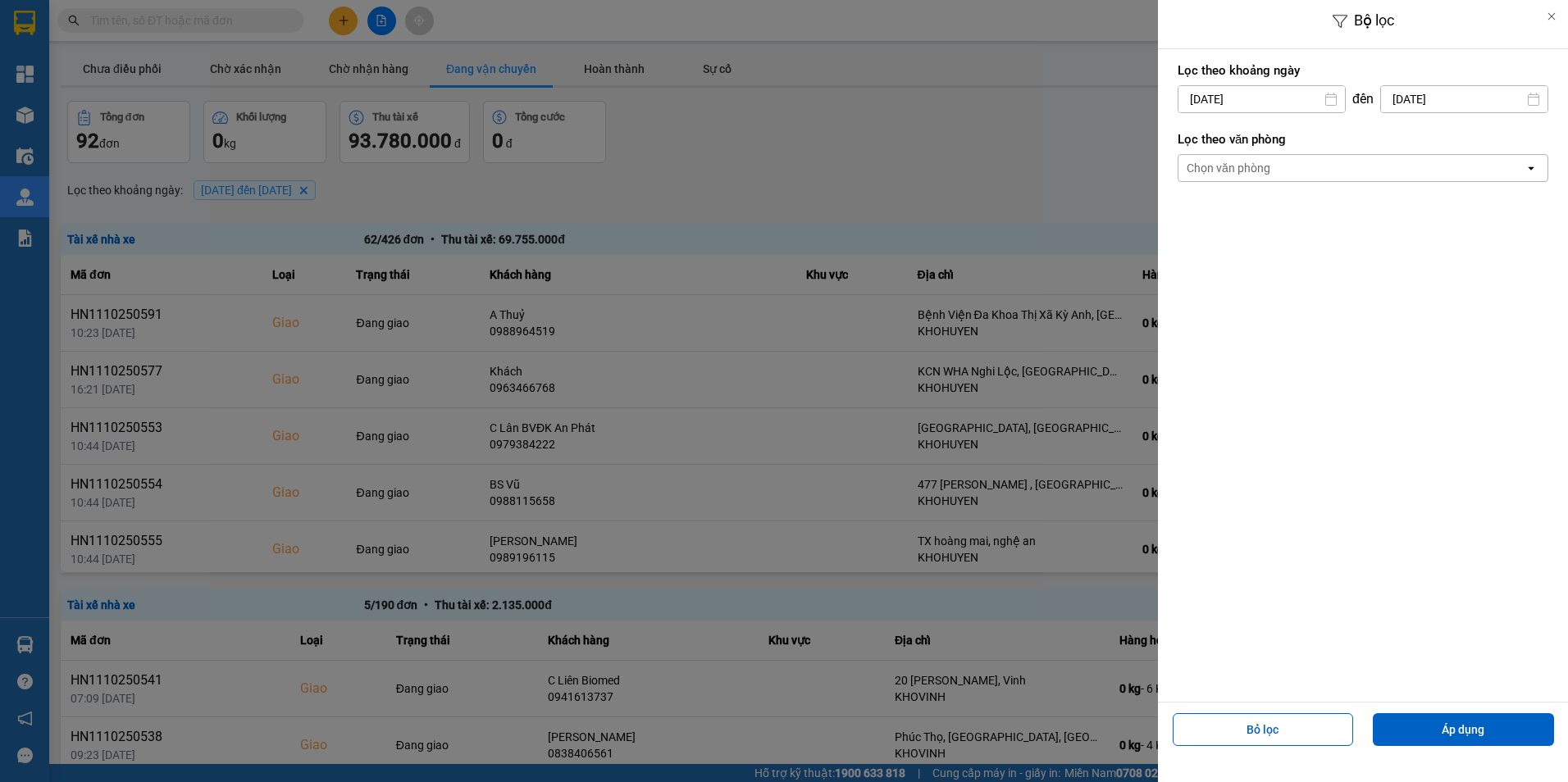
click at [1288, 102] on input "[DATE]" at bounding box center [1261, 99] width 166 height 26
click at [852, 151] on div at bounding box center [784, 391] width 1568 height 782
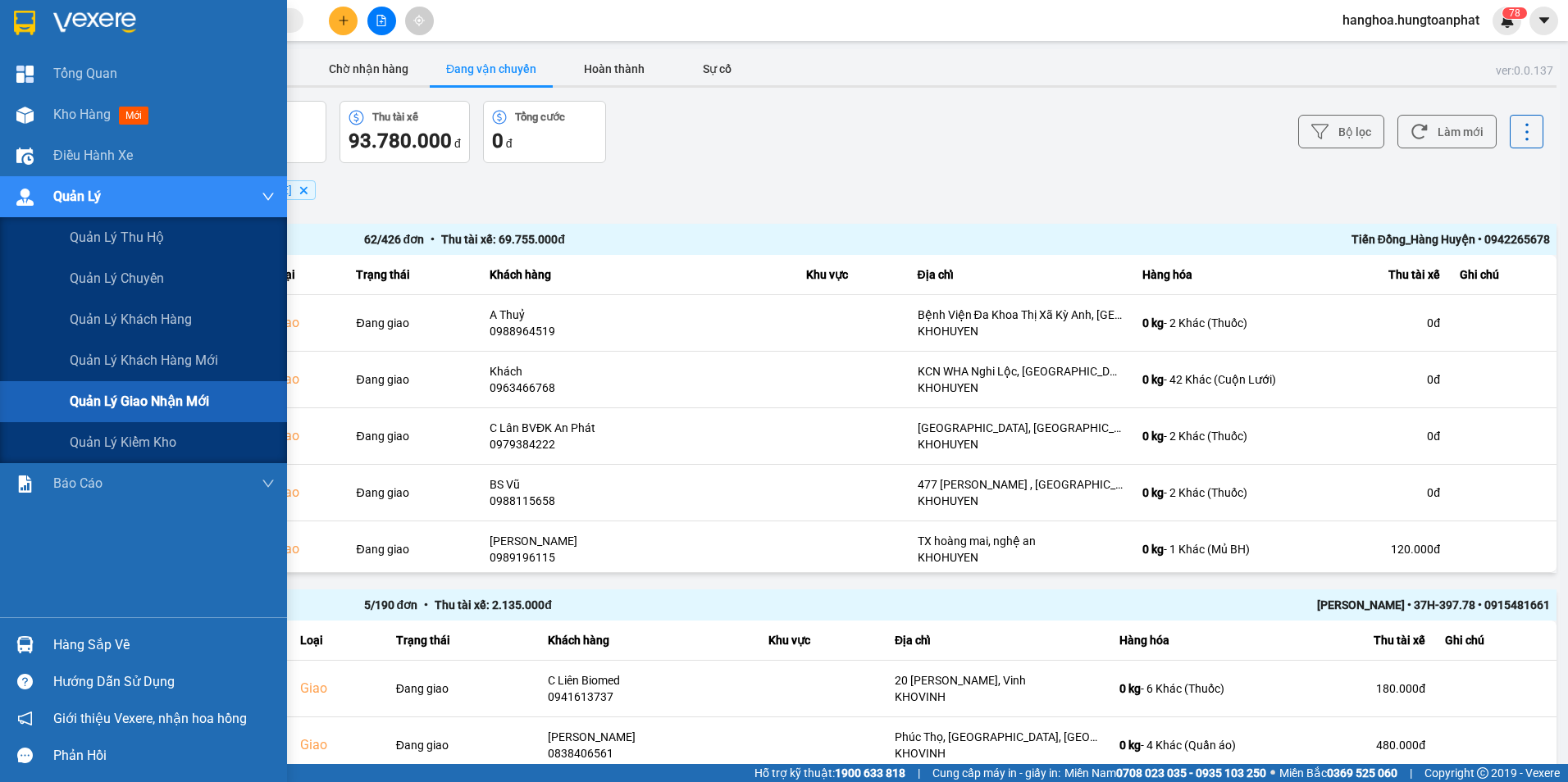
click at [161, 399] on span "Quản lý giao nhận mới" at bounding box center [139, 401] width 139 height 20
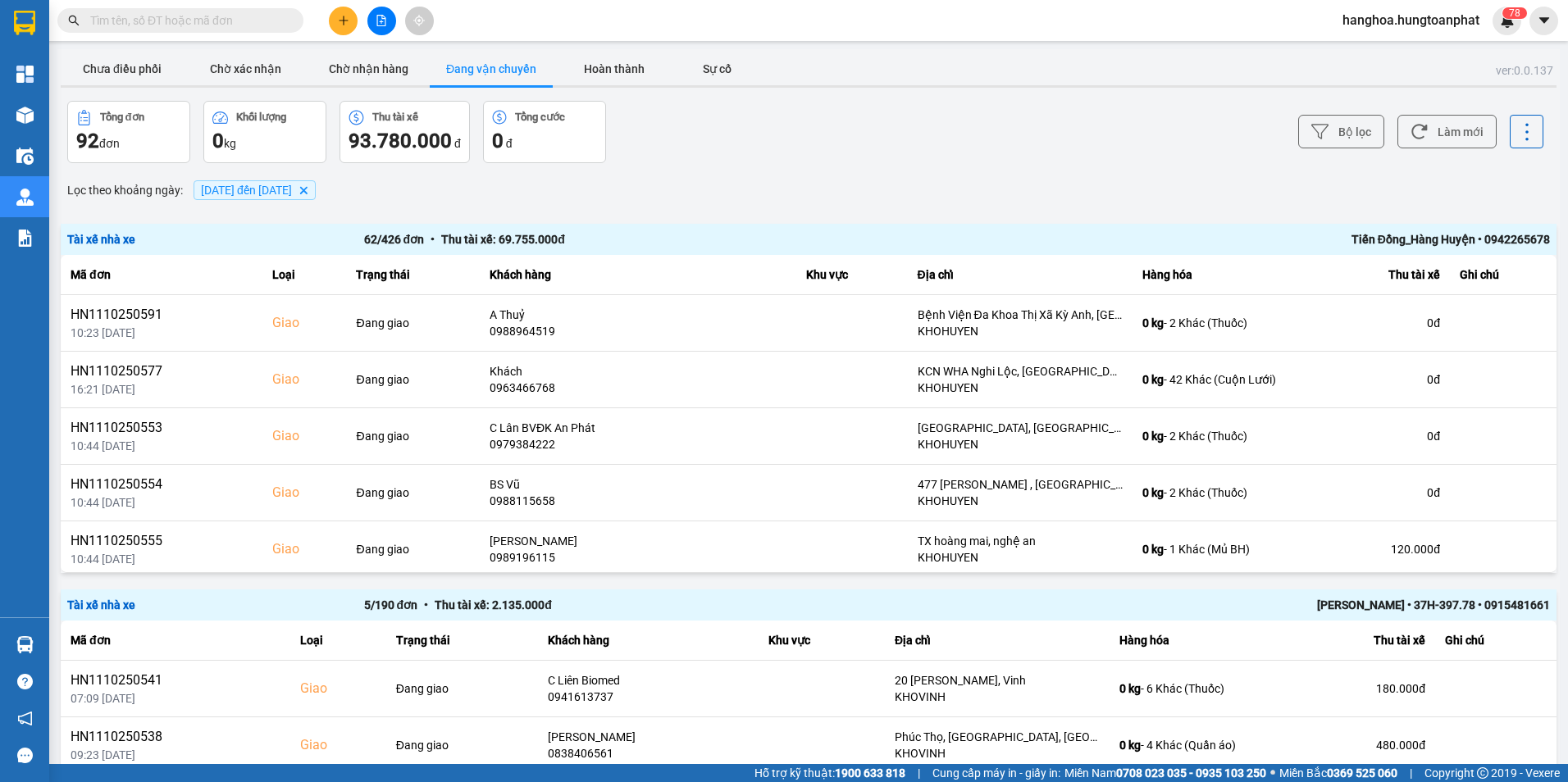
click at [235, 190] on span "[DATE] đến [DATE]" at bounding box center [247, 190] width 91 height 14
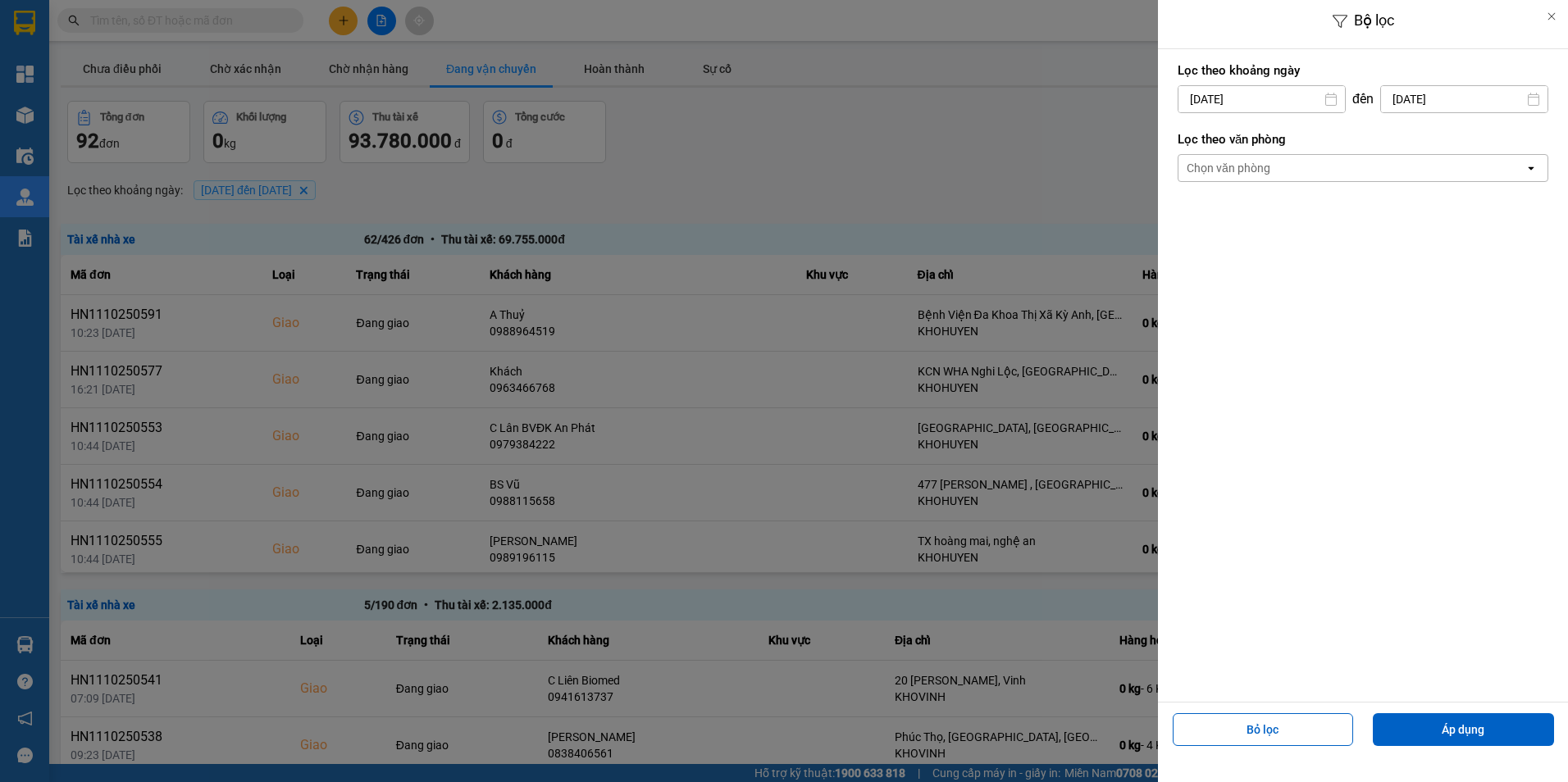
click at [1303, 90] on input "[DATE]" at bounding box center [1261, 99] width 166 height 26
click at [1182, 138] on icon "Previous month." at bounding box center [1186, 139] width 10 height 8
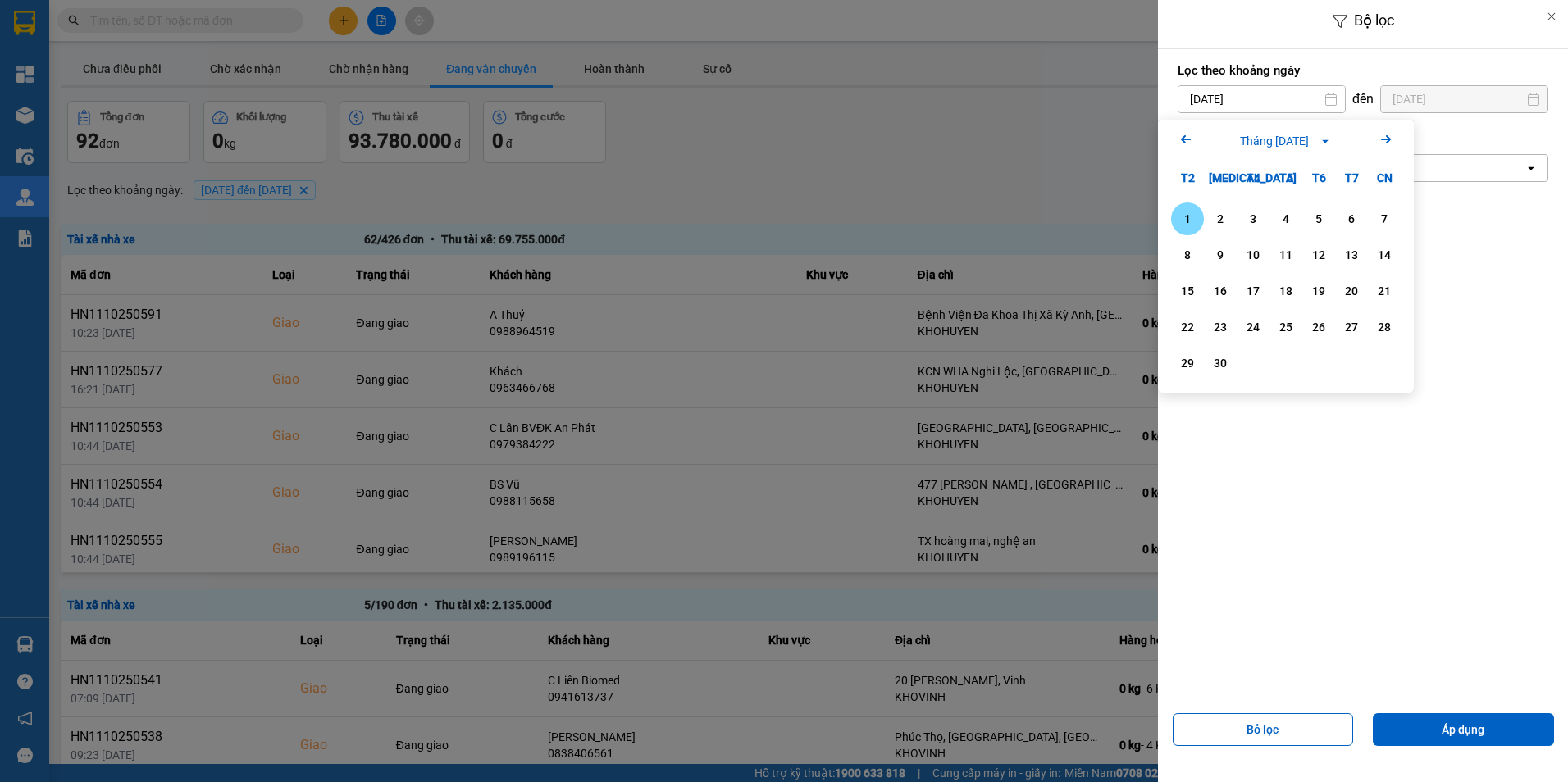
click at [1192, 218] on div "1" at bounding box center [1187, 218] width 23 height 19
type input "[DATE]"
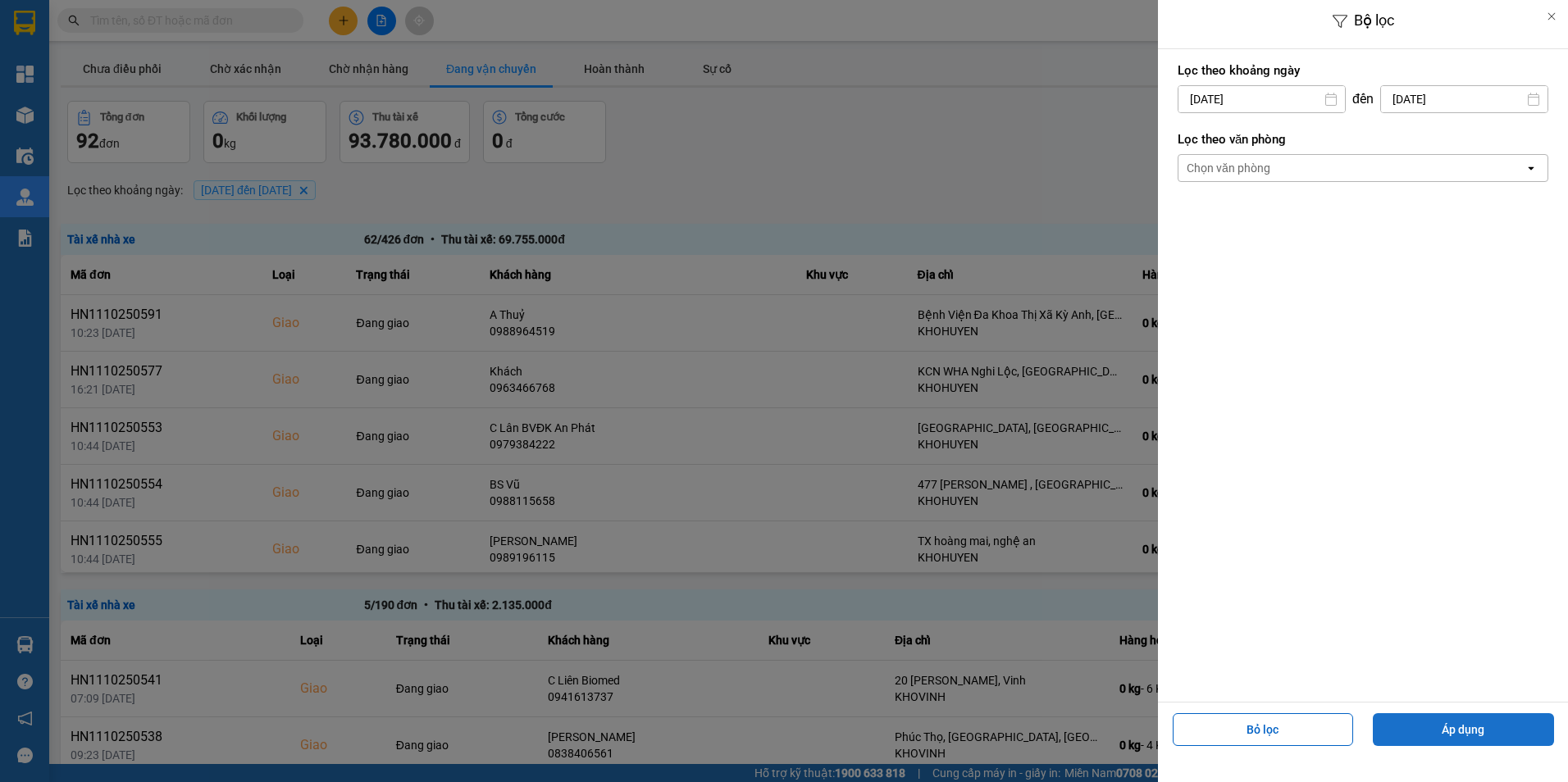
click at [1498, 736] on button "Áp dụng" at bounding box center [1463, 729] width 181 height 33
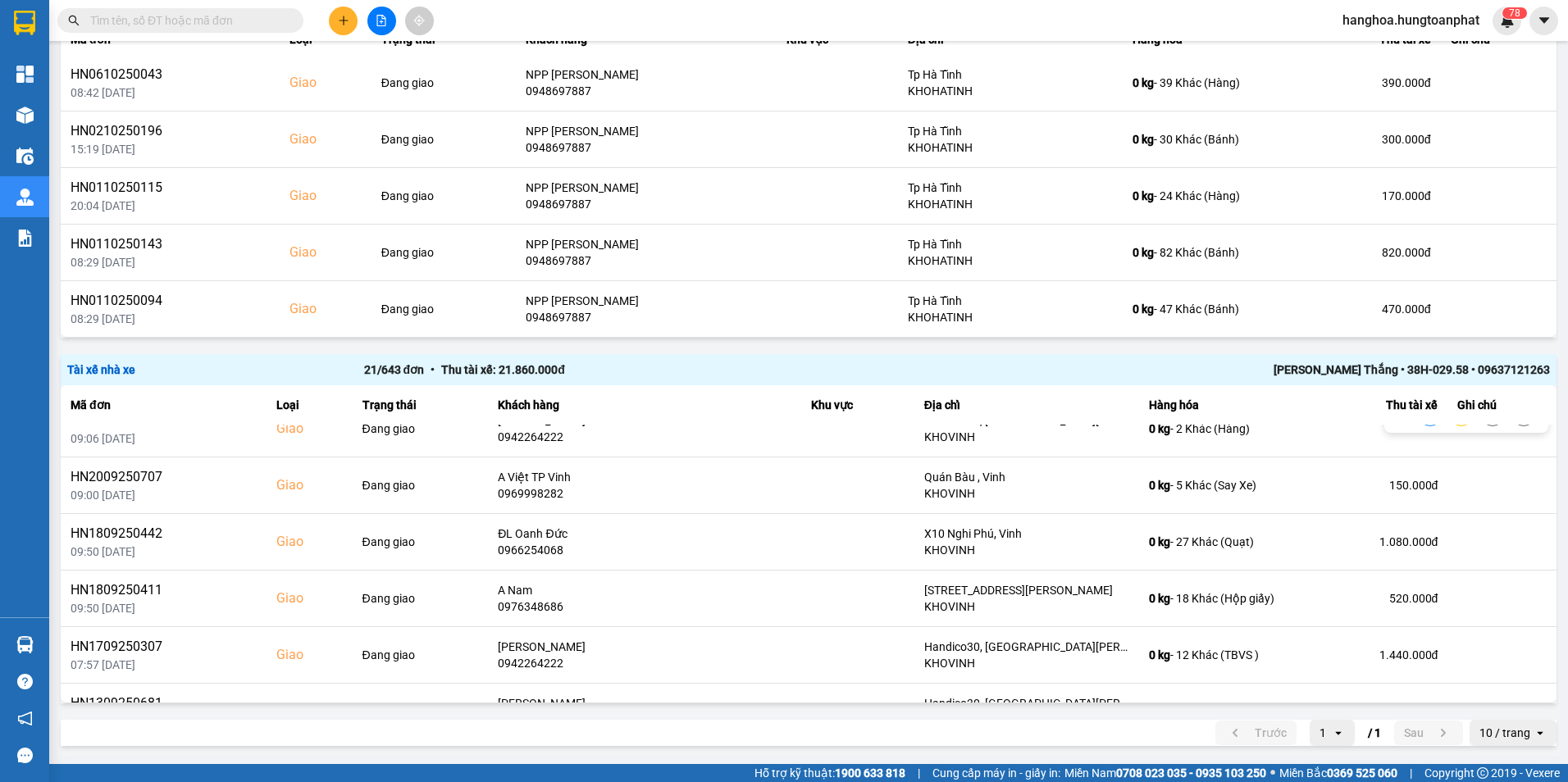
scroll to position [910, 0]
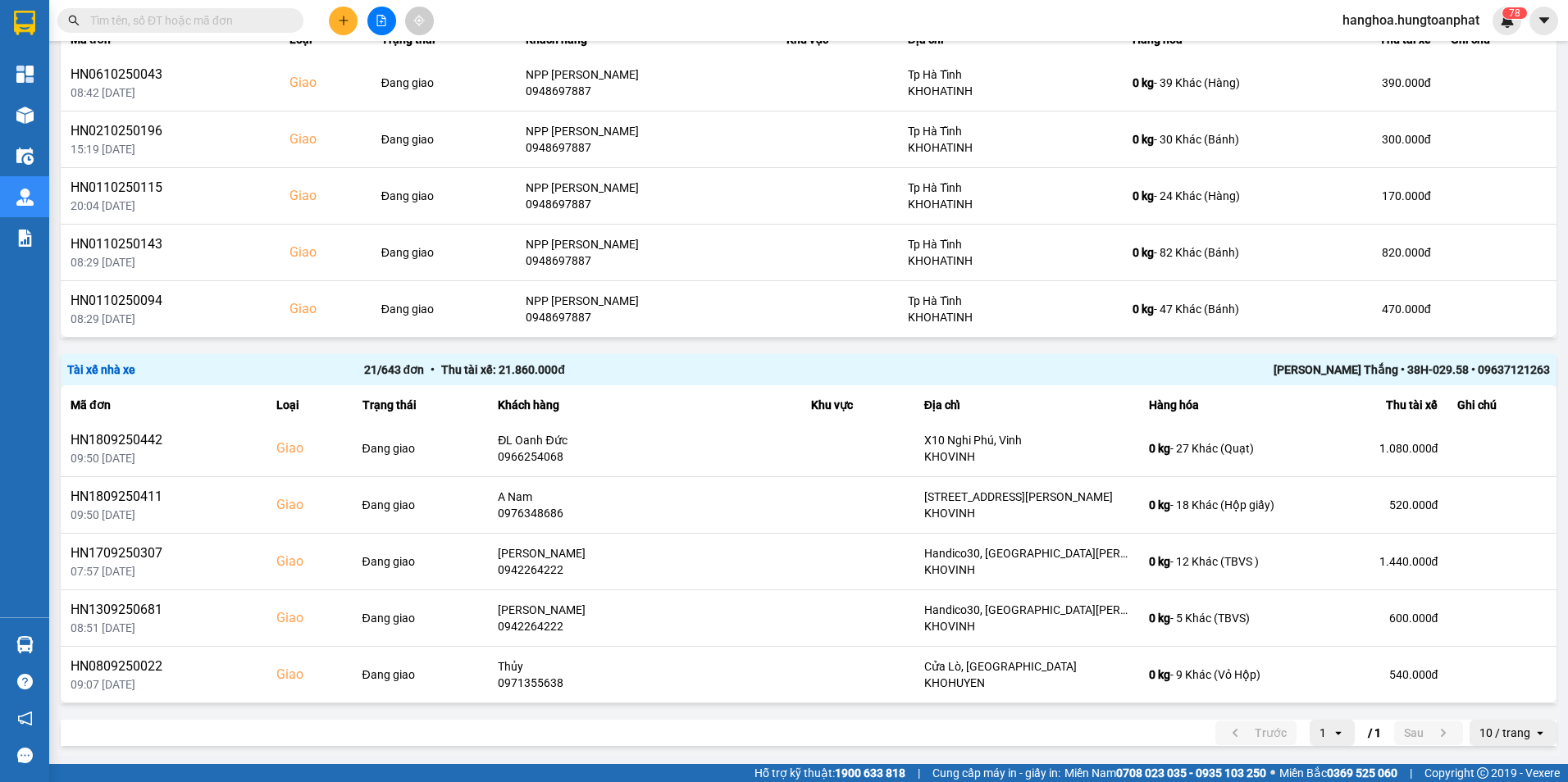
click at [1533, 736] on icon "open" at bounding box center [1540, 733] width 14 height 14
click at [1516, 703] on div "100 / trang" at bounding box center [1500, 697] width 60 height 16
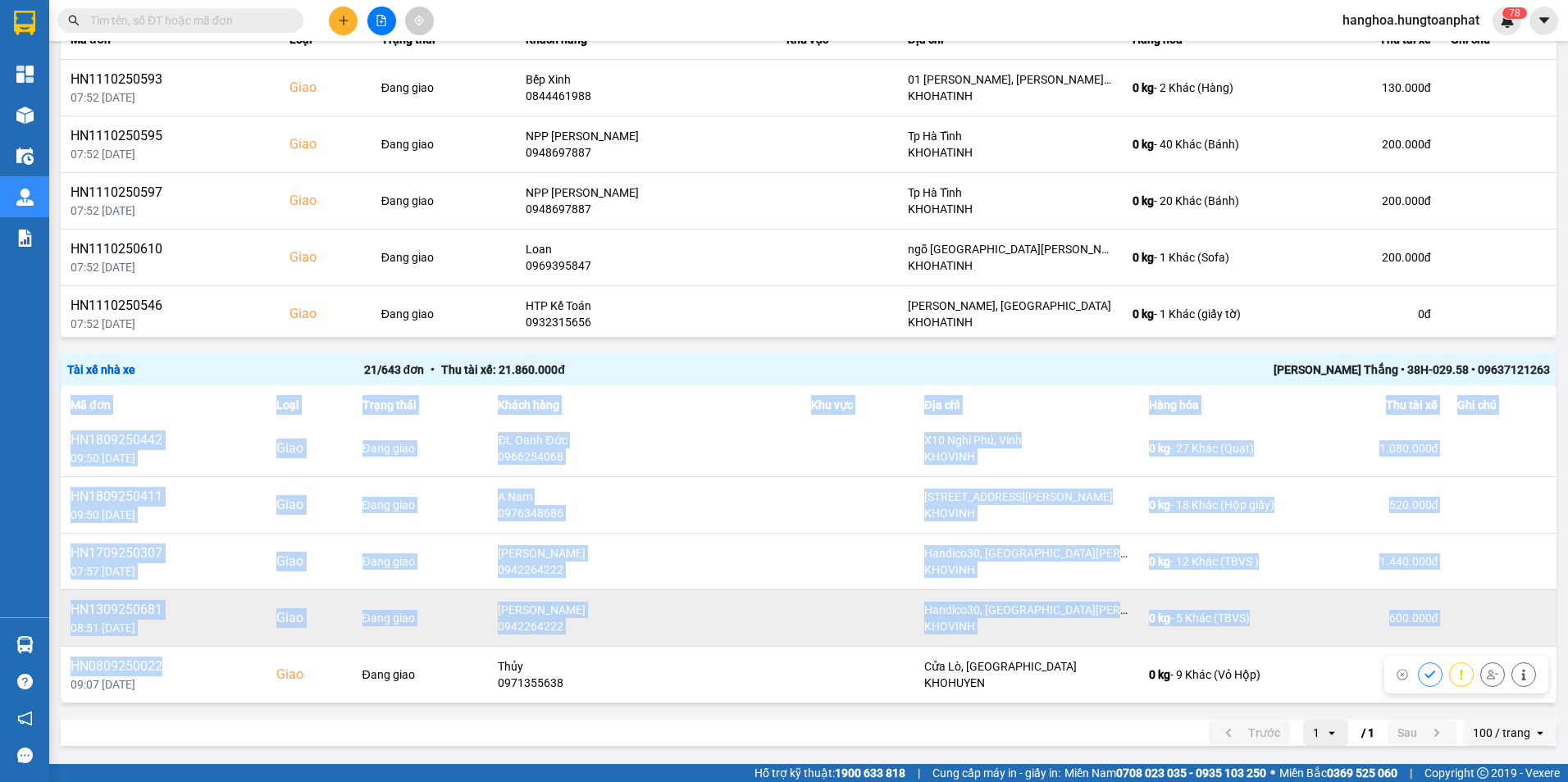
drag, startPoint x: 173, startPoint y: 664, endPoint x: 161, endPoint y: 644, distance: 23.3
click at [55, 658] on main "ver: 0.0.137 Chưa điều phối Chờ xác nhận Chờ nhận hàng Đang vận chuyển Hoàn thà…" at bounding box center [784, 382] width 1568 height 764
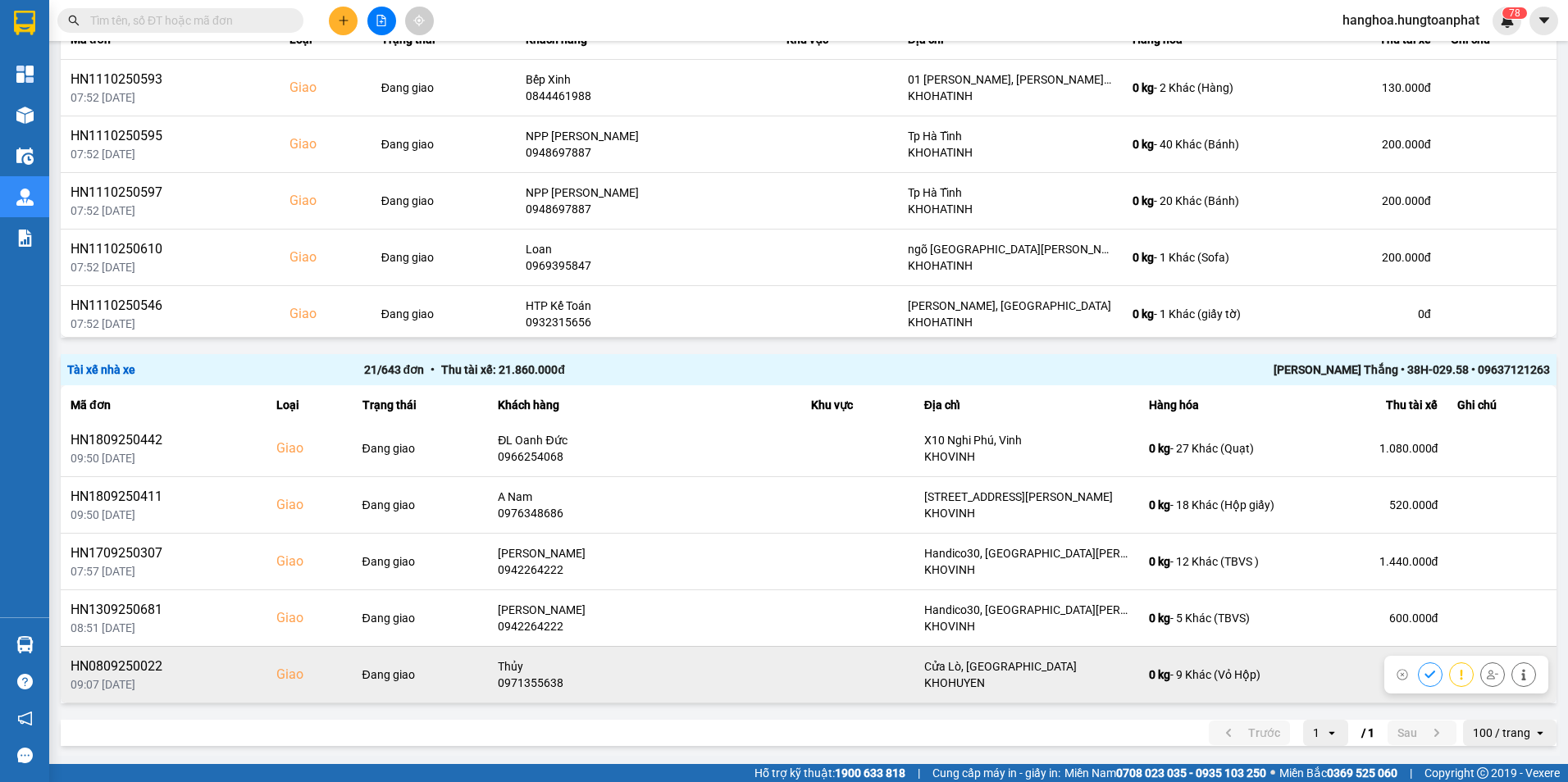
click at [759, 663] on div "Thủy" at bounding box center [644, 665] width 292 height 16
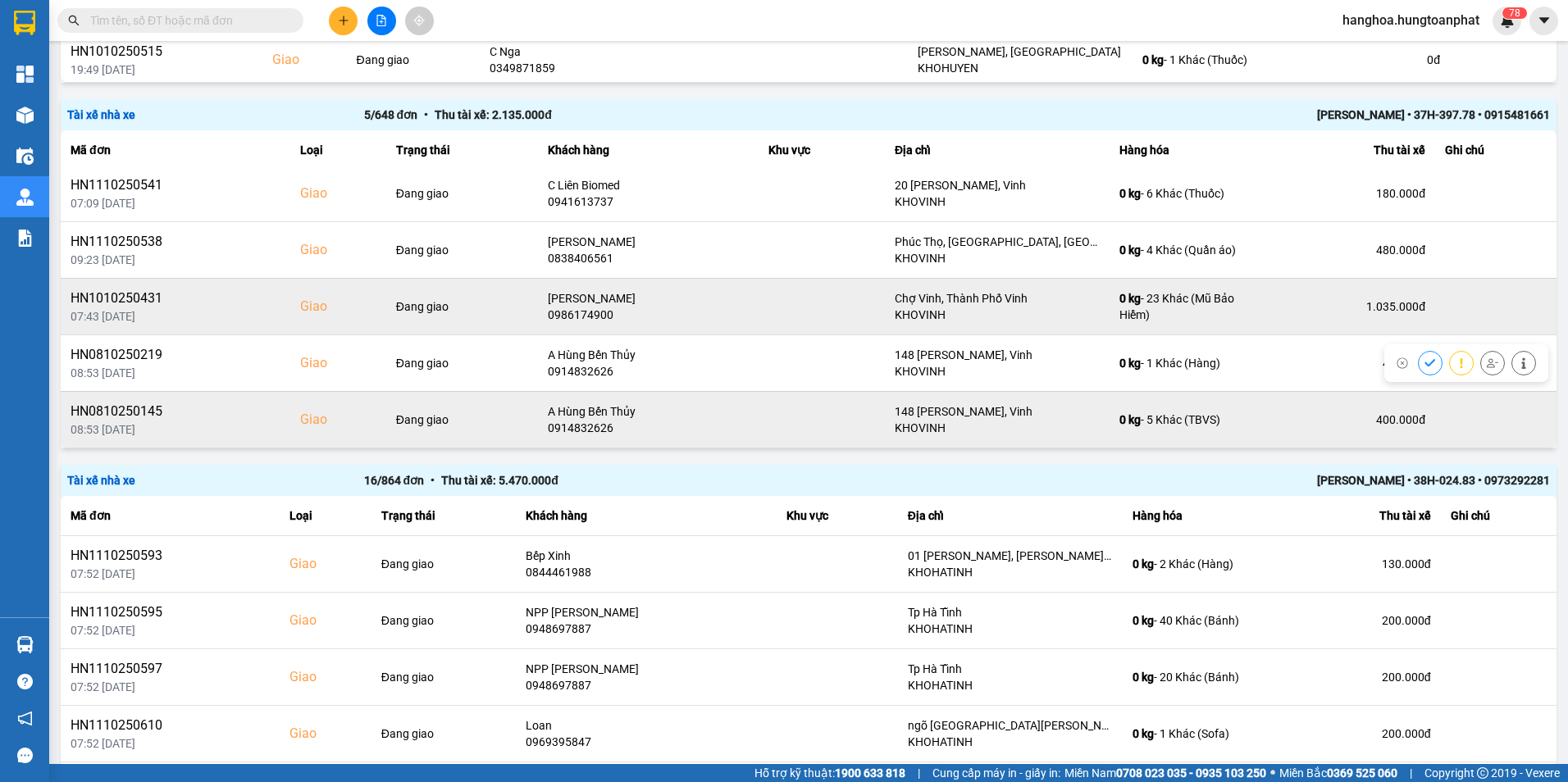
scroll to position [537, 0]
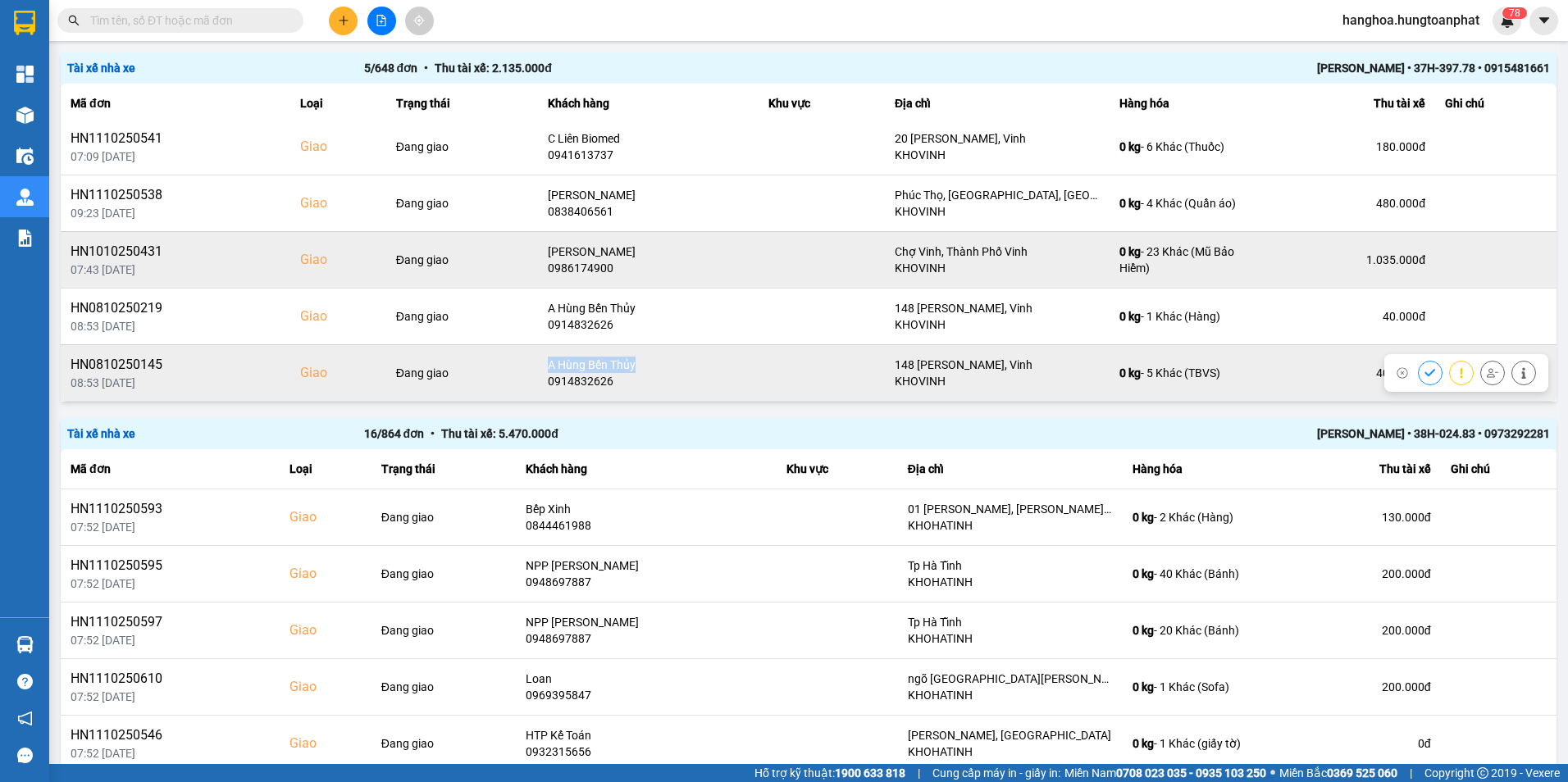
drag, startPoint x: 658, startPoint y: 363, endPoint x: 502, endPoint y: 370, distance: 156.2
click at [502, 370] on tr "HN0810250145 08:53 [DATE] [PERSON_NAME] giao A Hùng Bến Thủy 0914832626 148 [PE…" at bounding box center [808, 372] width 1495 height 57
click at [502, 372] on div "Đang giao" at bounding box center [462, 372] width 132 height 16
click at [857, 374] on td at bounding box center [821, 372] width 126 height 57
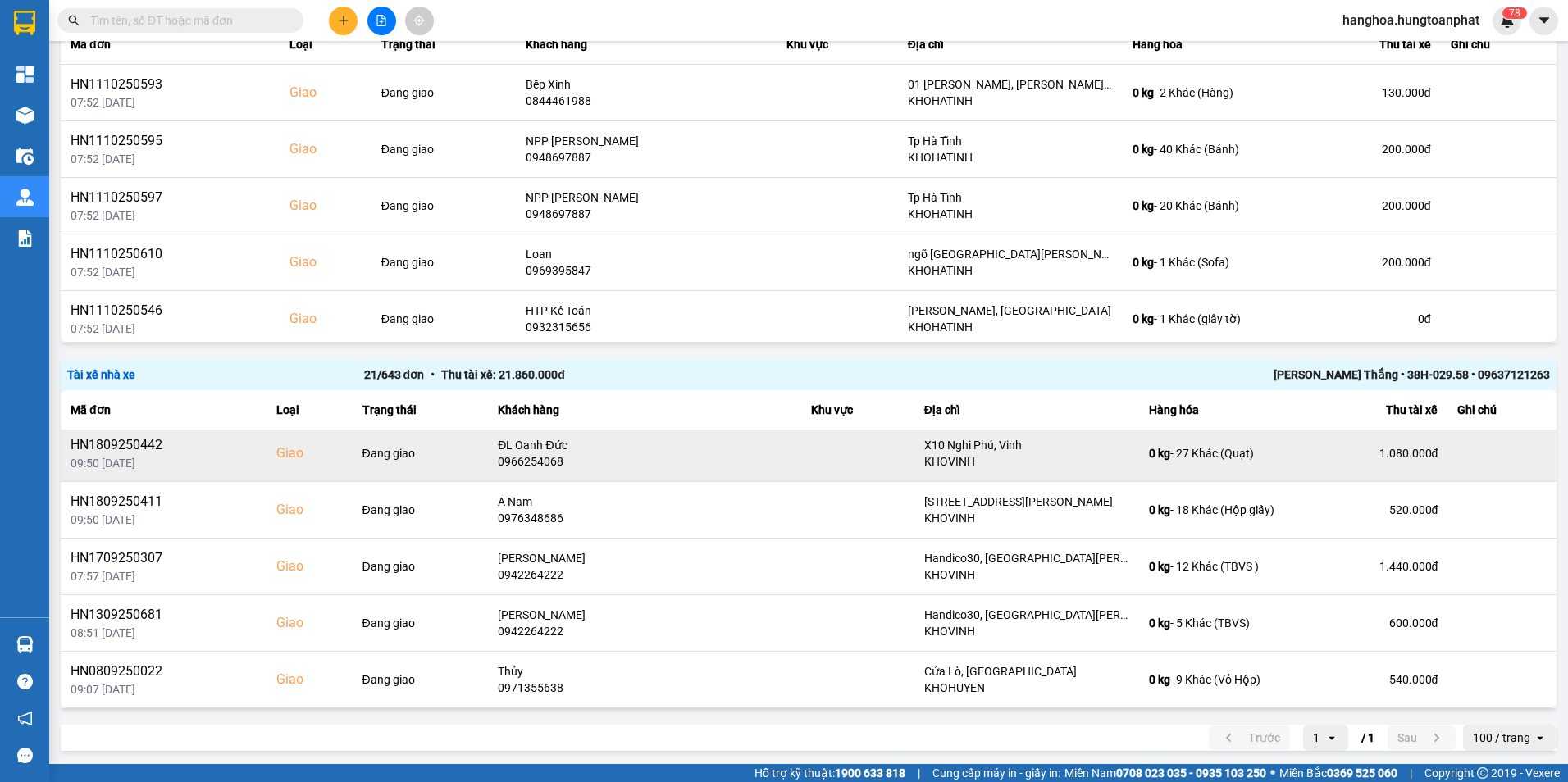
scroll to position [966, 0]
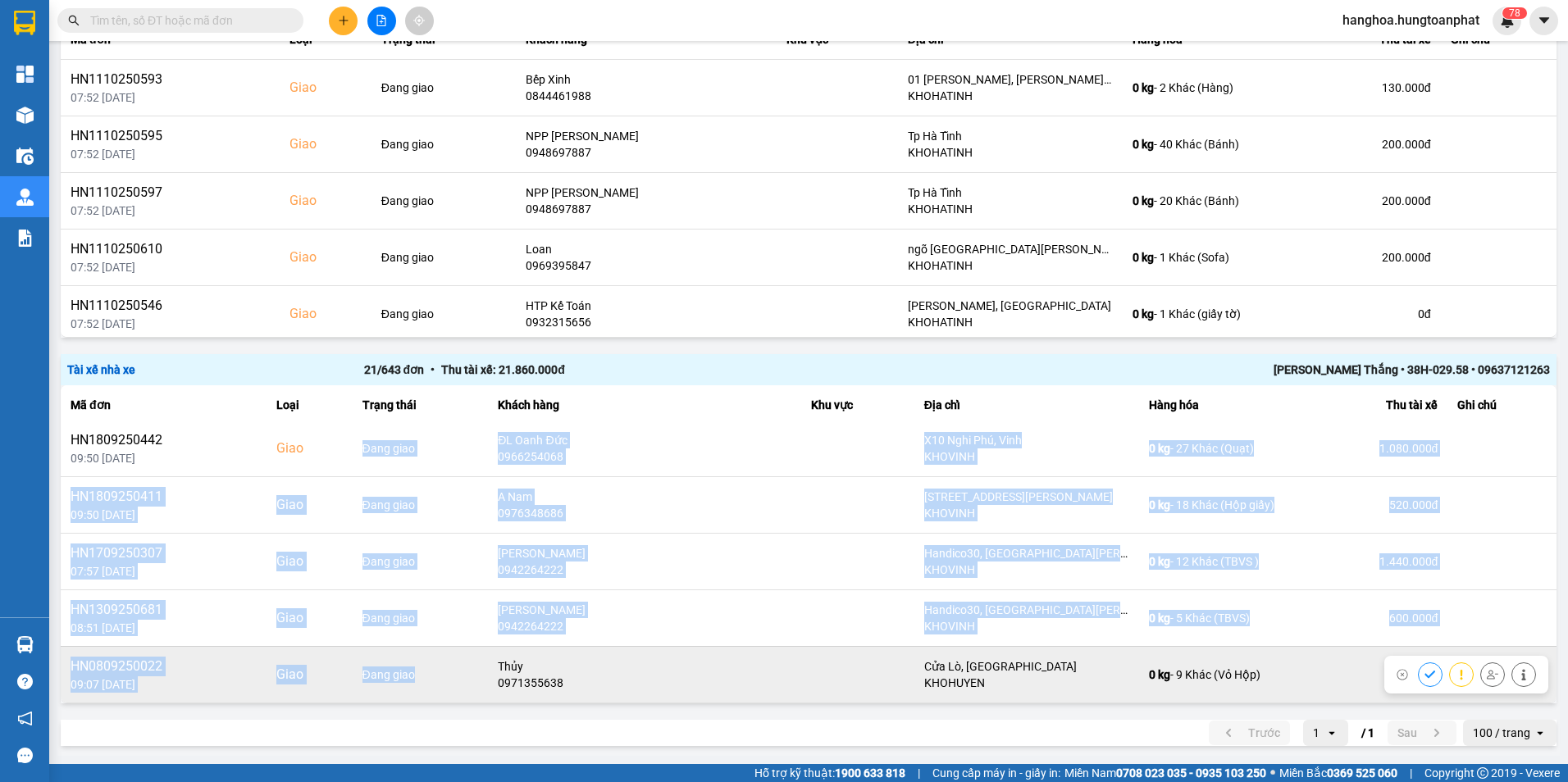
drag, startPoint x: 362, startPoint y: 447, endPoint x: 440, endPoint y: 678, distance: 243.8
click at [440, 678] on tbody "HN0310250338 10:44 [DATE] [PERSON_NAME][GEOGRAPHIC_DATA] 0971383202 192 [GEOGRA…" at bounding box center [808, 108] width 1495 height 1187
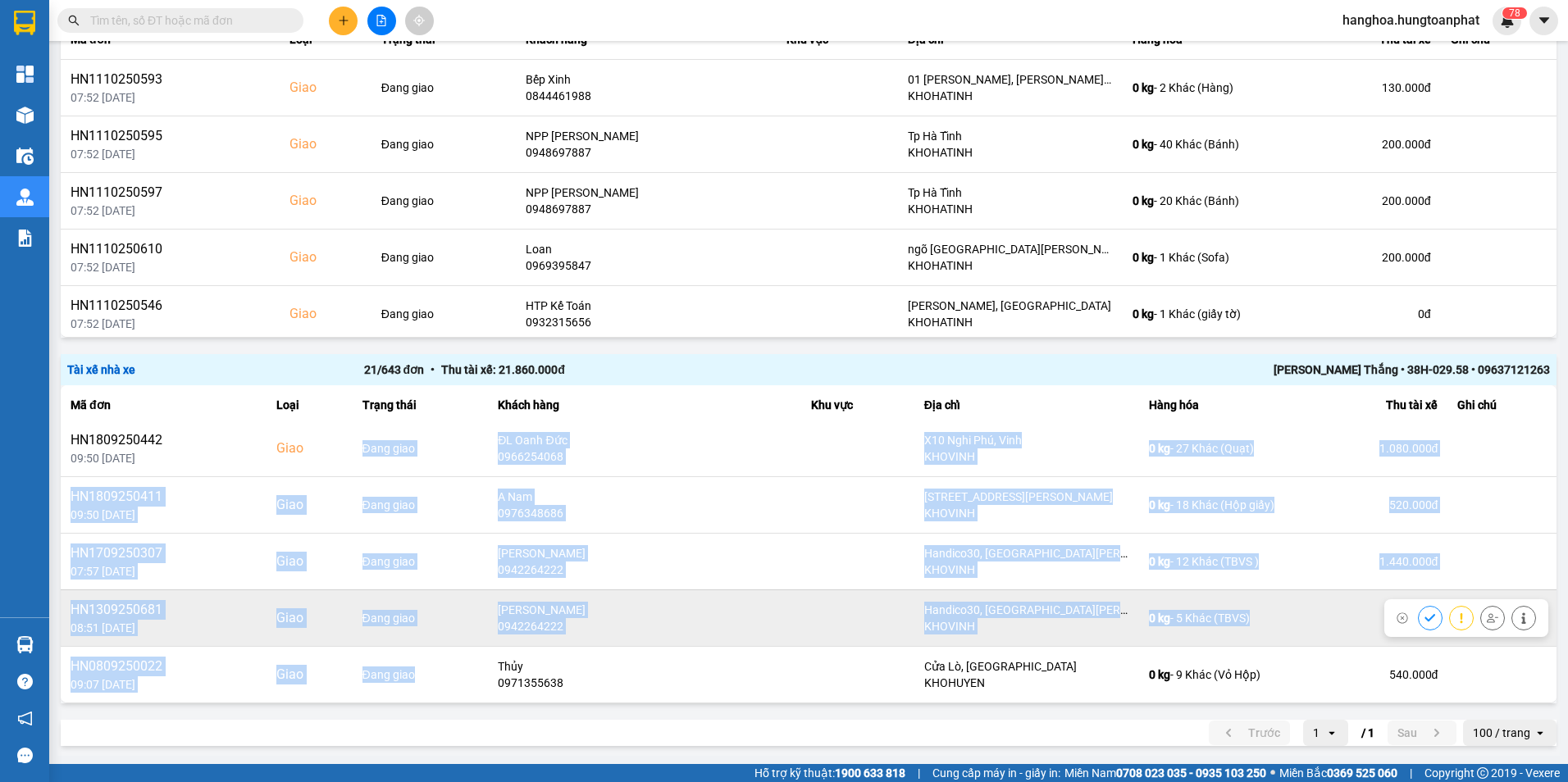
click at [461, 633] on td "Đang giao" at bounding box center [420, 617] width 136 height 57
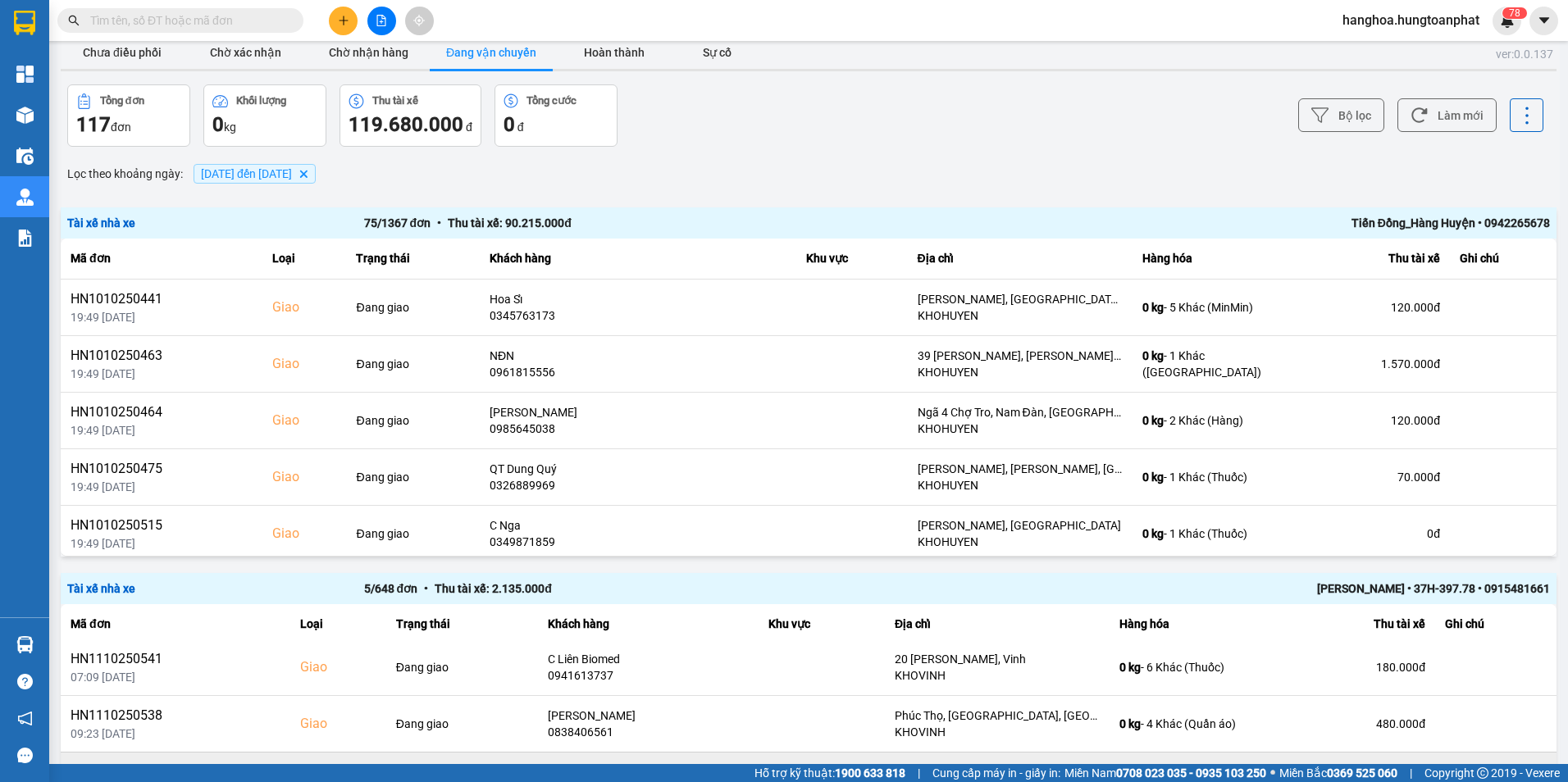
scroll to position [0, 0]
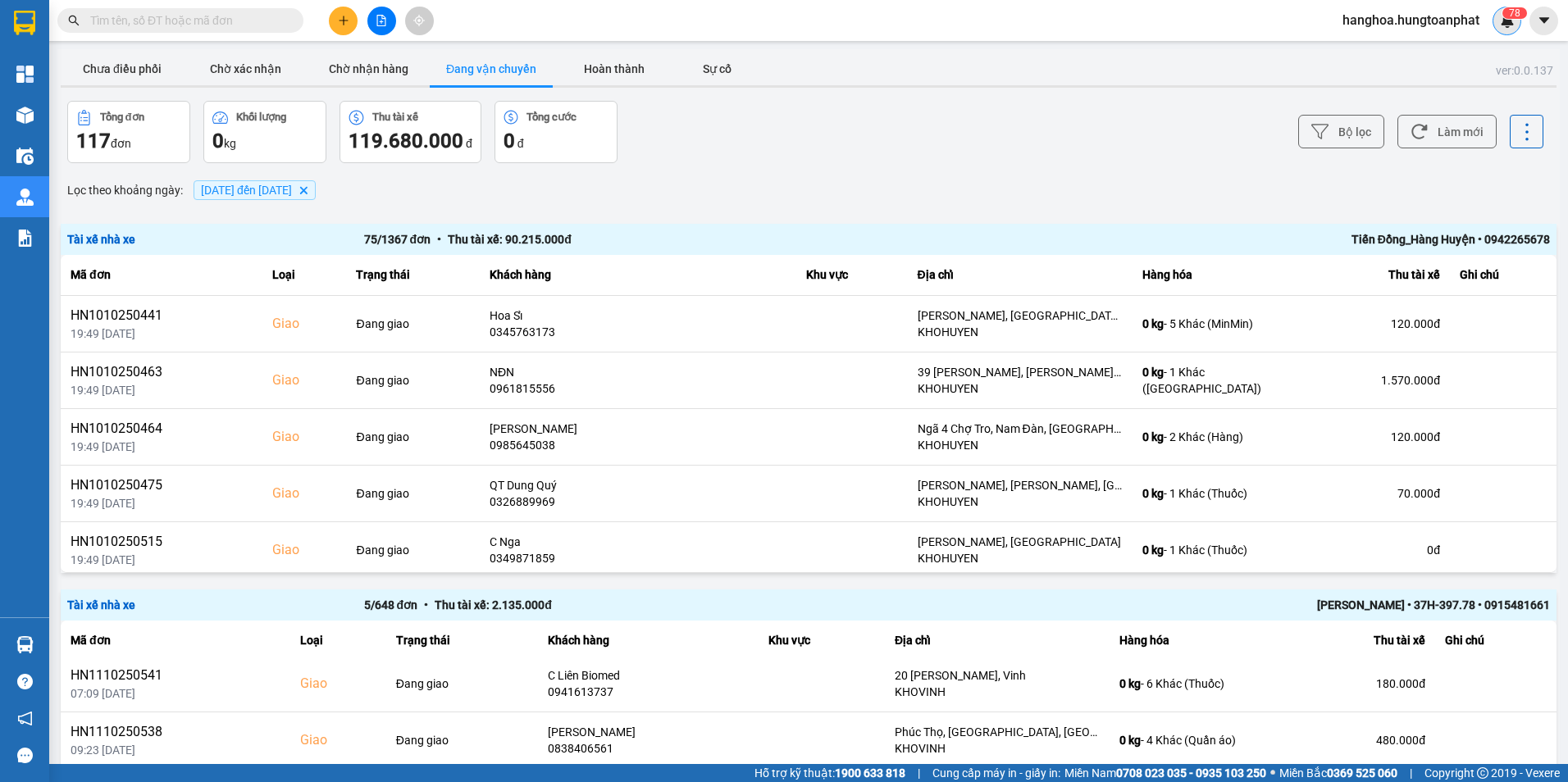
click at [1506, 16] on sup "7 8" at bounding box center [1514, 14] width 24 height 12
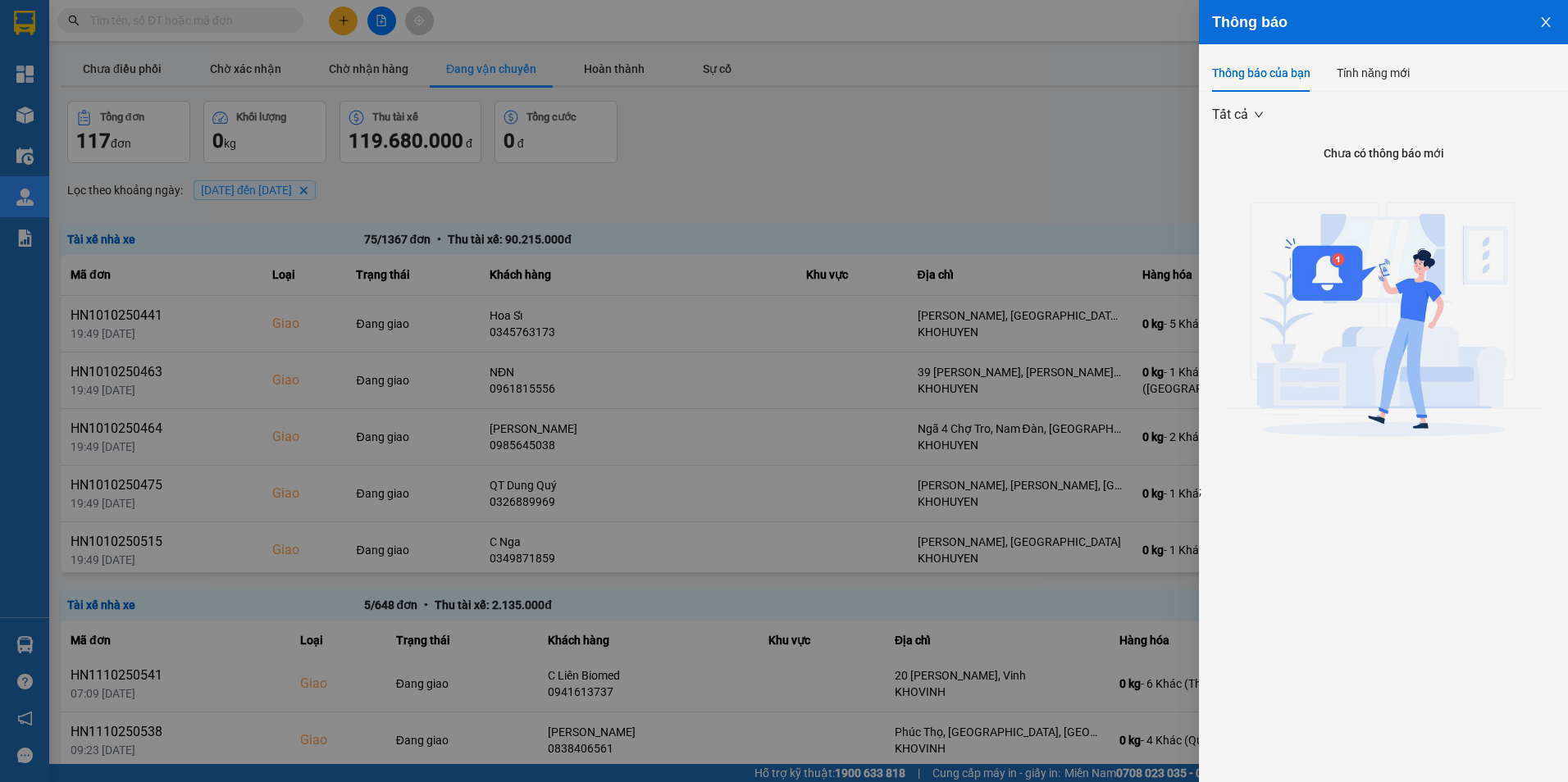
click at [1544, 19] on icon "close" at bounding box center [1545, 22] width 9 height 10
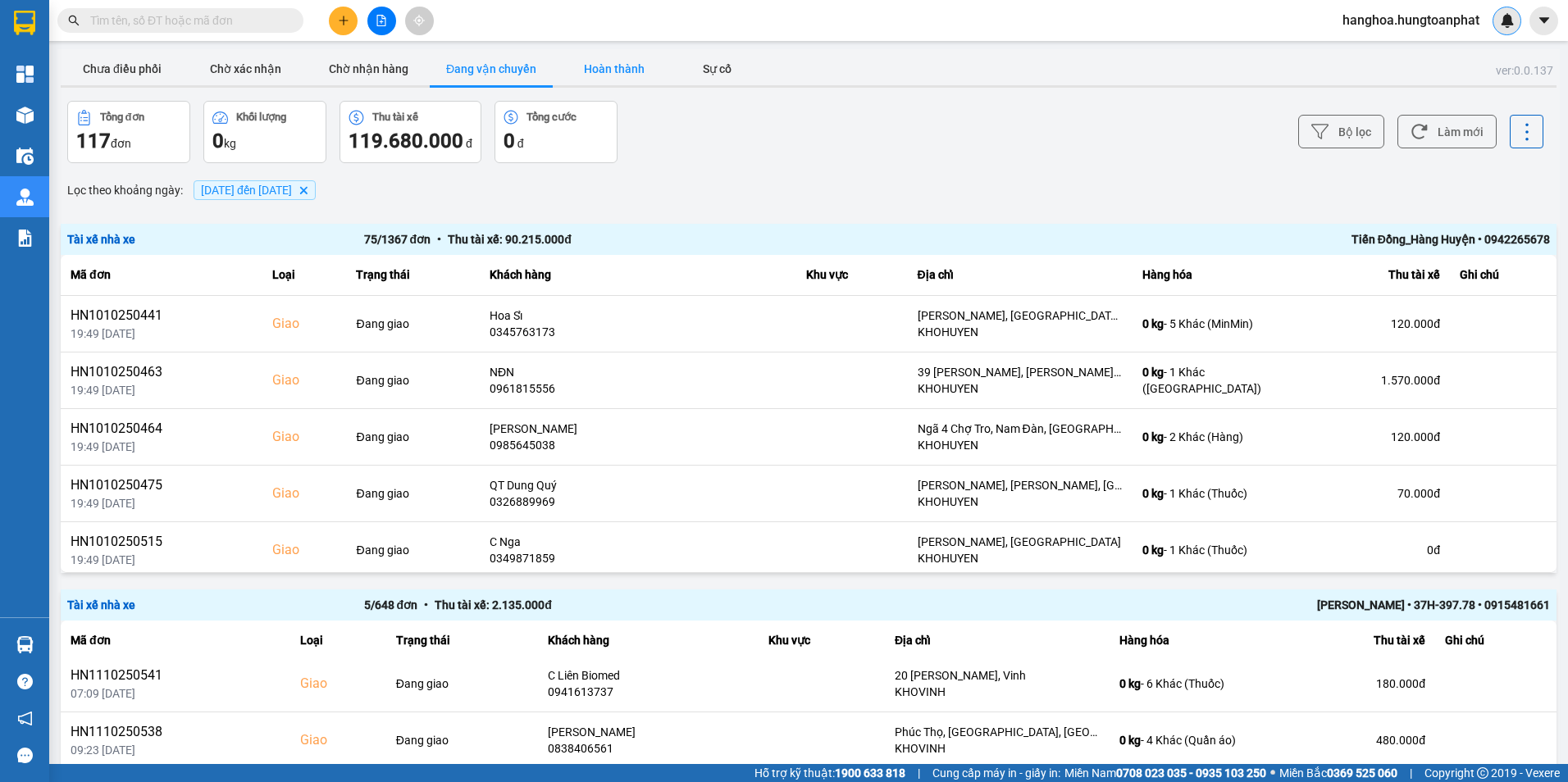
drag, startPoint x: 595, startPoint y: 70, endPoint x: 602, endPoint y: 72, distance: 7.3
click at [599, 71] on button "Hoàn thành" at bounding box center [614, 68] width 123 height 33
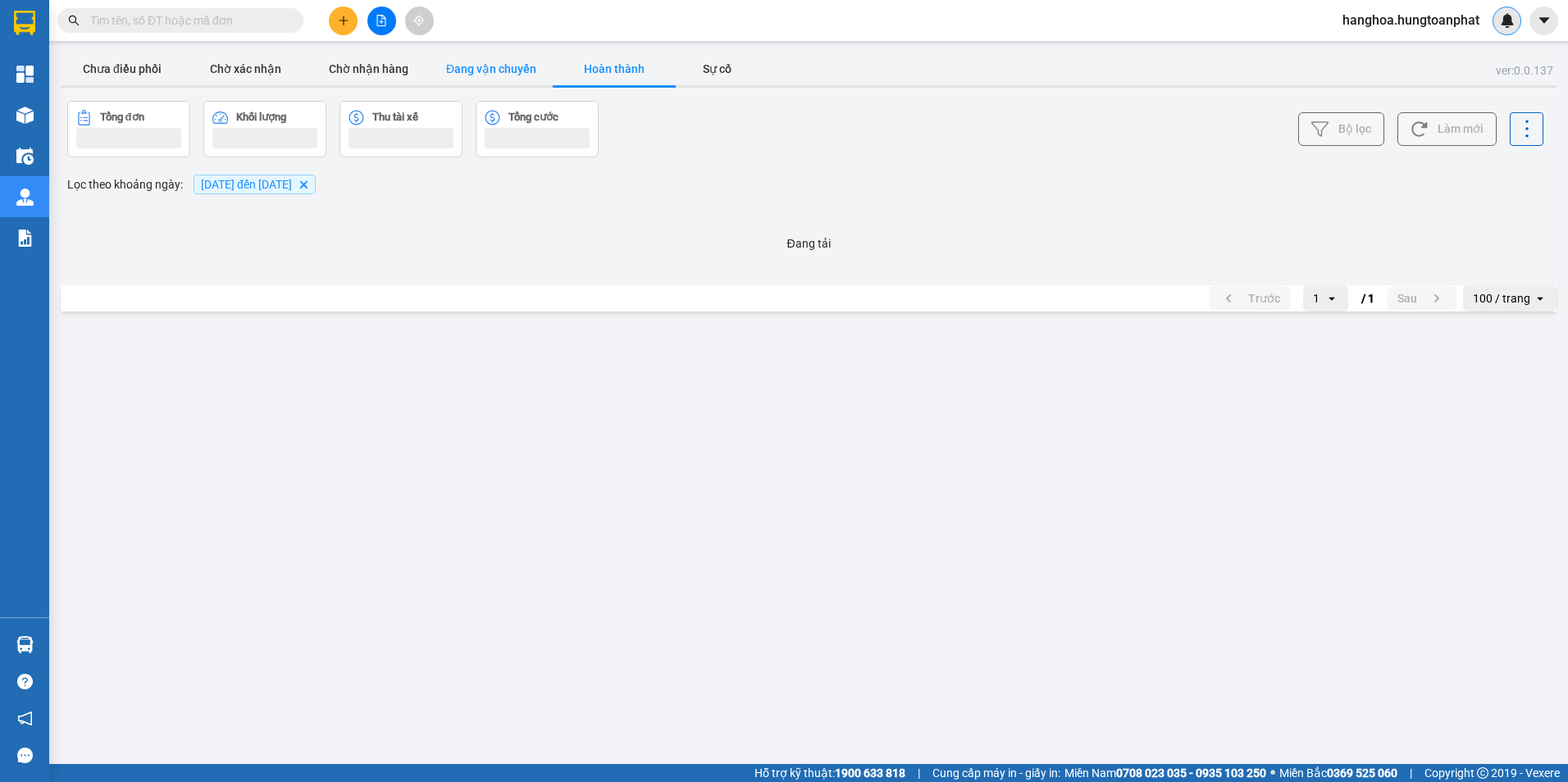
click at [508, 67] on button "Đang vận chuyển" at bounding box center [492, 68] width 123 height 33
